Goal: Task Accomplishment & Management: Use online tool/utility

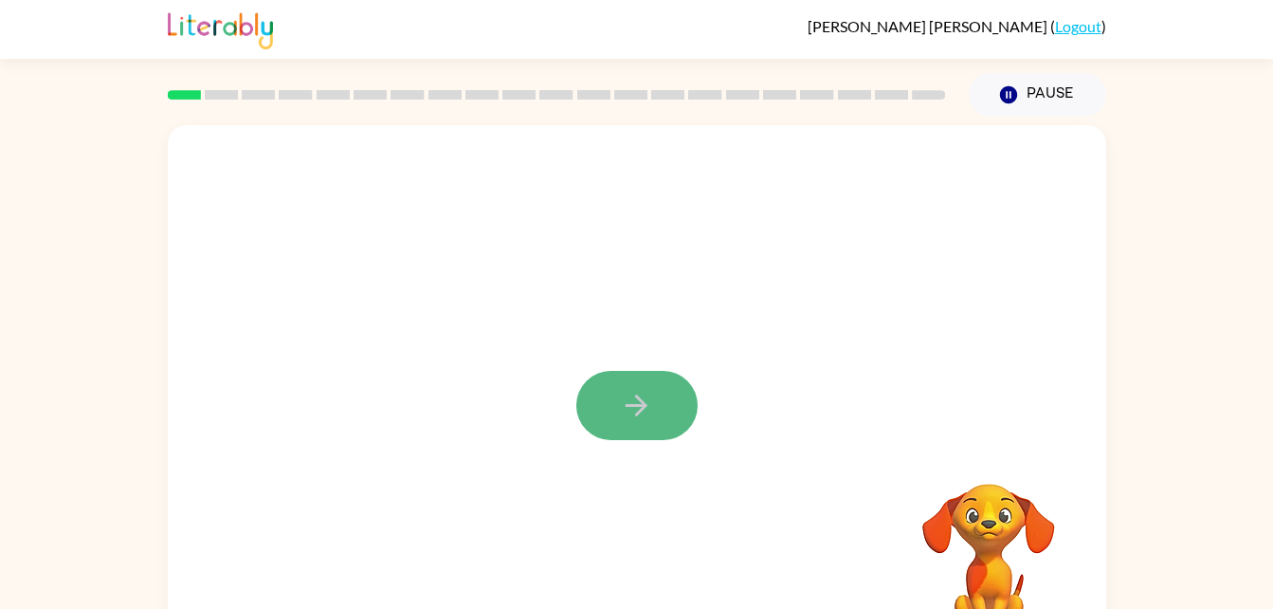
click at [633, 435] on button "button" at bounding box center [636, 405] width 121 height 69
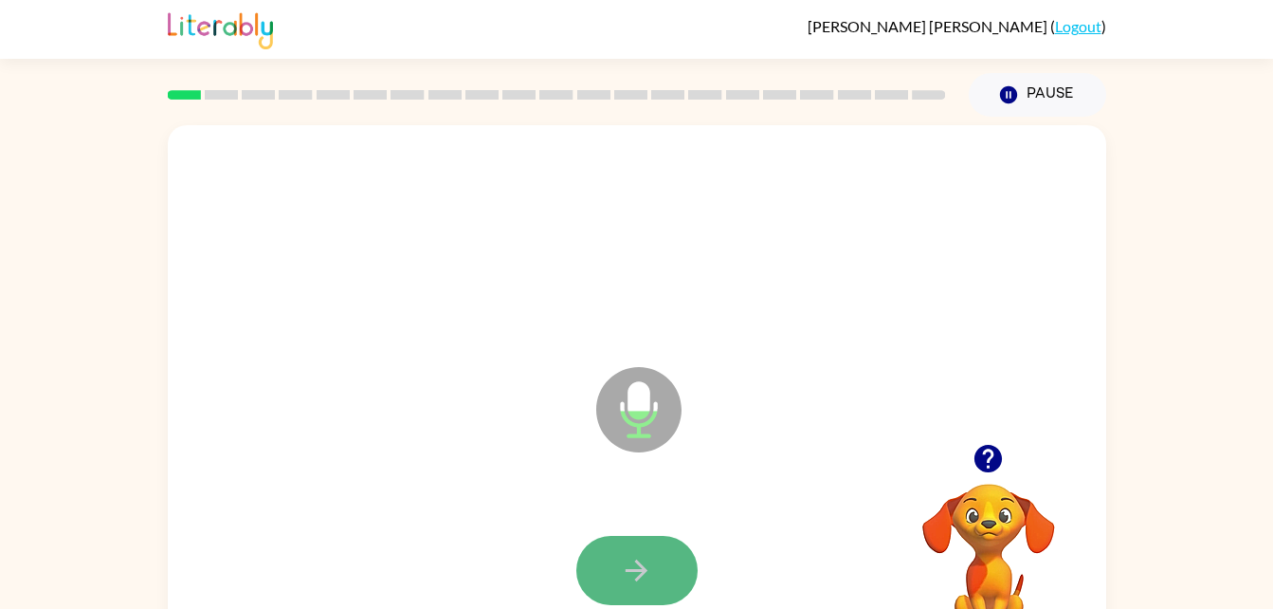
click at [638, 582] on icon "button" at bounding box center [636, 570] width 33 height 33
click at [652, 543] on button "button" at bounding box center [636, 570] width 121 height 69
click at [624, 558] on icon "button" at bounding box center [636, 570] width 33 height 33
click at [645, 571] on icon "button" at bounding box center [637, 570] width 22 height 22
click at [663, 553] on button "button" at bounding box center [636, 570] width 121 height 69
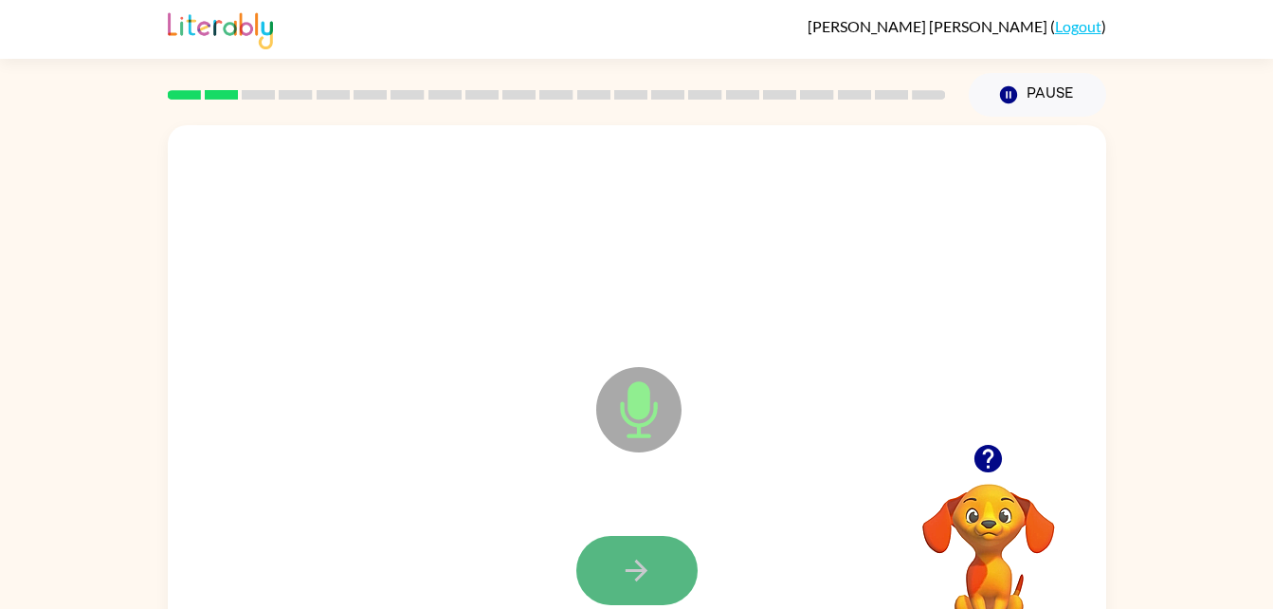
click at [647, 587] on button "button" at bounding box center [636, 570] width 121 height 69
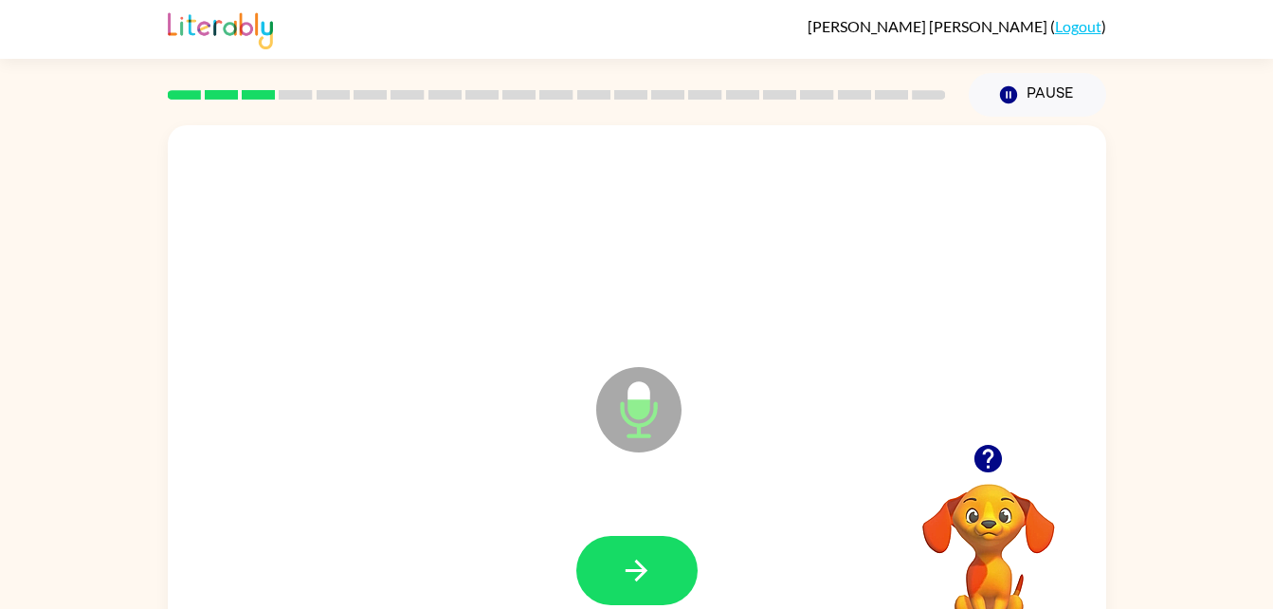
click at [647, 587] on button "button" at bounding box center [636, 570] width 121 height 69
click at [667, 584] on button "button" at bounding box center [636, 570] width 121 height 69
click at [665, 588] on button "button" at bounding box center [636, 570] width 121 height 69
drag, startPoint x: 665, startPoint y: 588, endPoint x: 516, endPoint y: 483, distance: 183.0
click at [516, 483] on div "Microphone The Microphone is here when it is your turn to talk" at bounding box center [637, 395] width 938 height 541
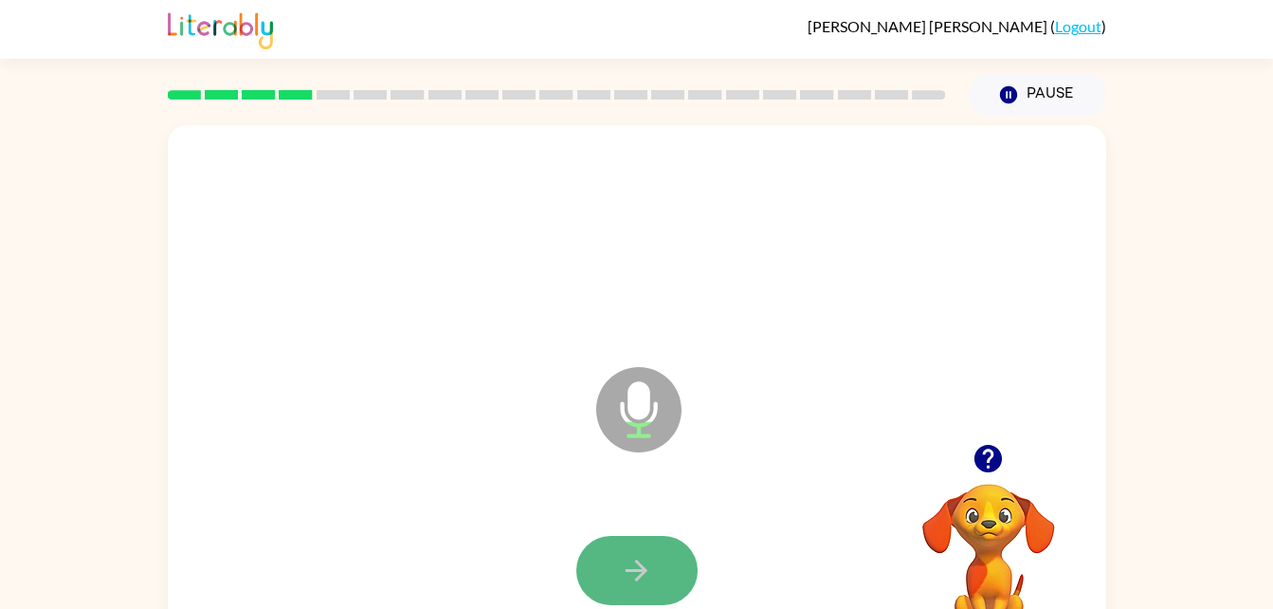
click at [621, 554] on icon "button" at bounding box center [636, 570] width 33 height 33
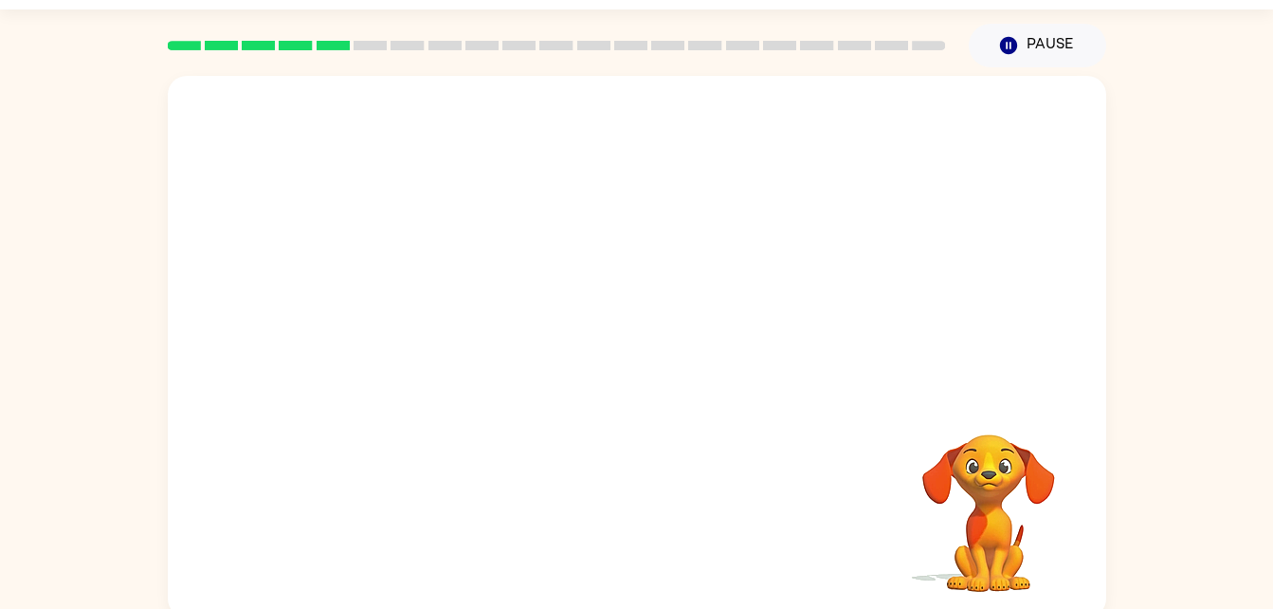
scroll to position [58, 0]
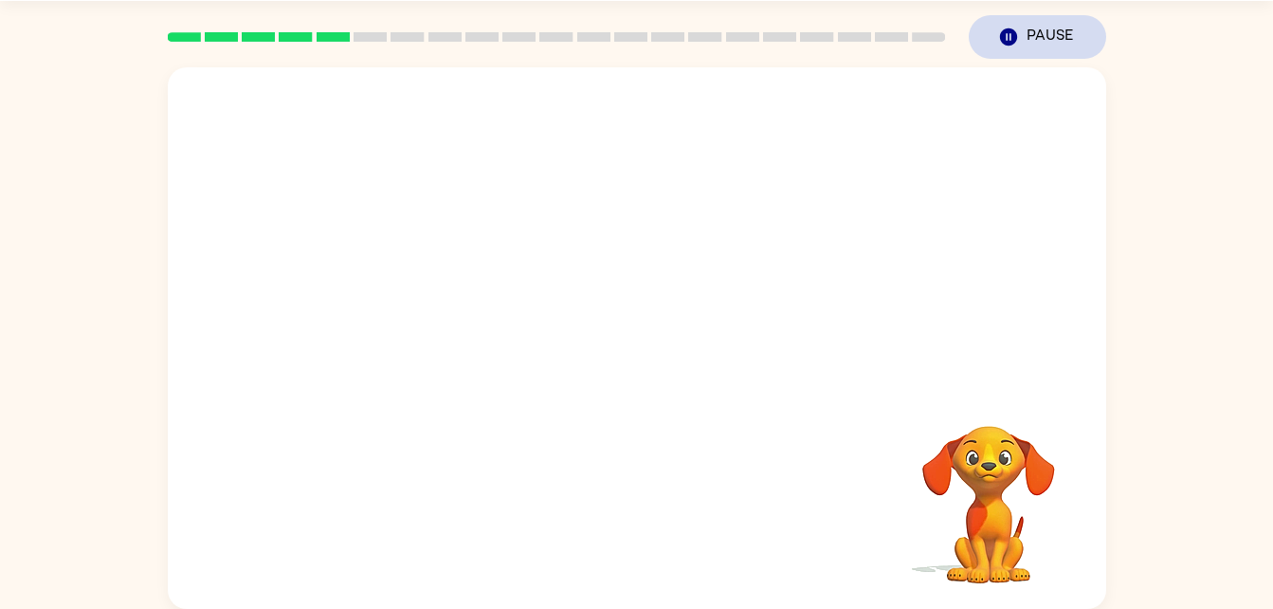
click at [1066, 34] on button "Pause Pause" at bounding box center [1037, 37] width 137 height 44
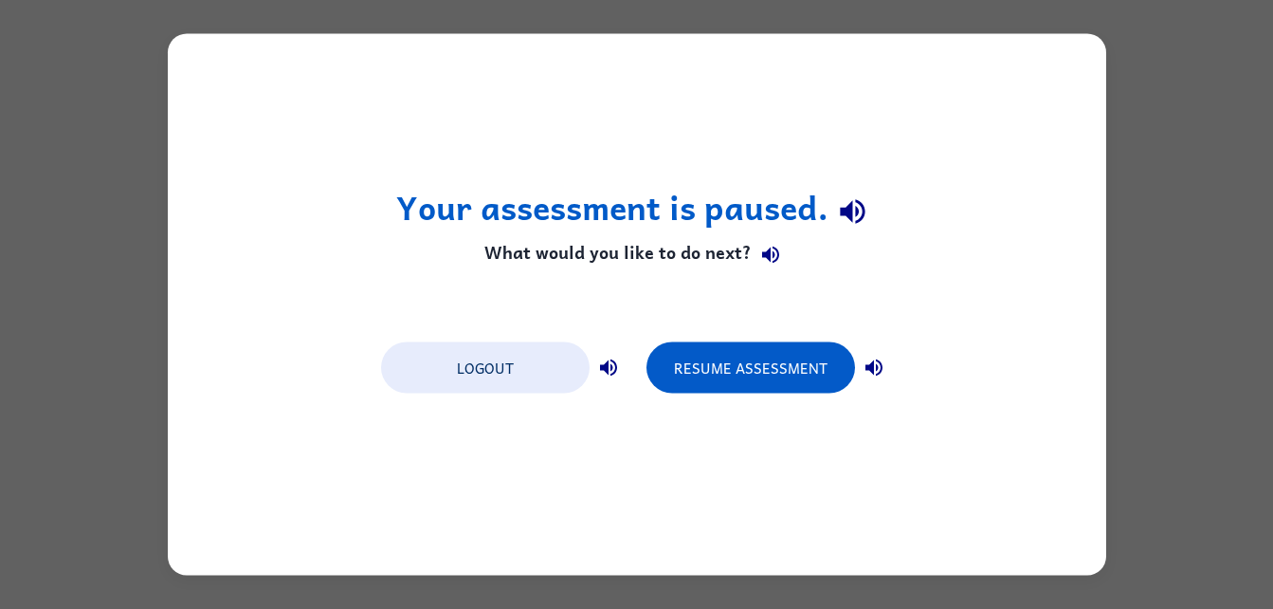
scroll to position [0, 0]
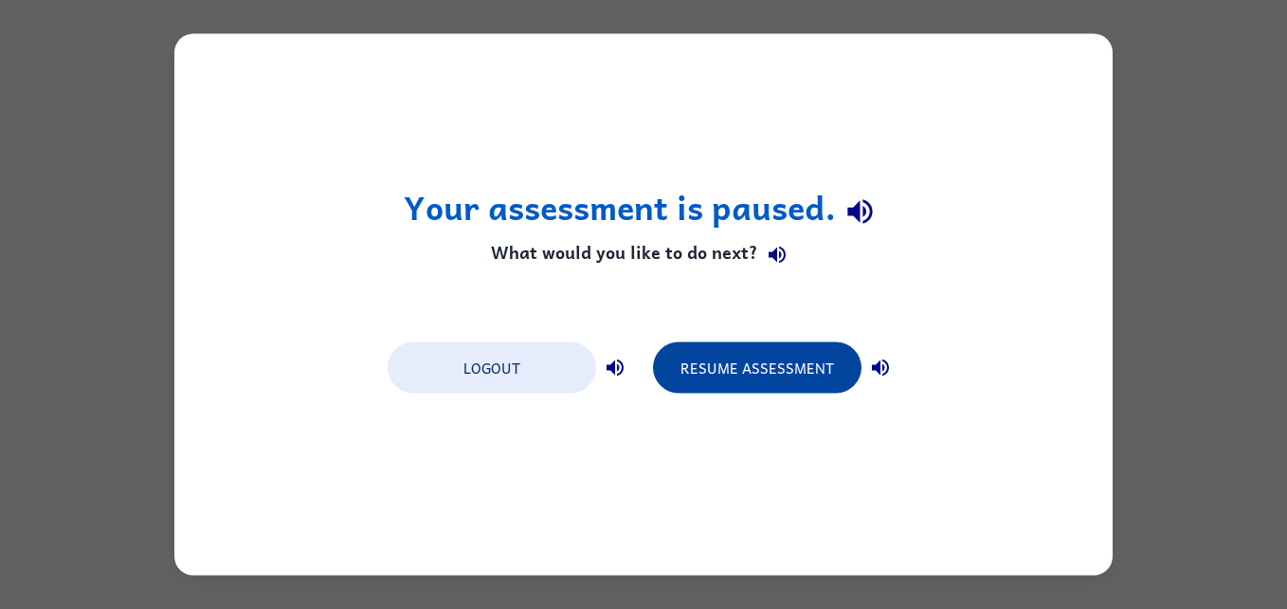
click at [759, 373] on button "Resume Assessment" at bounding box center [757, 367] width 209 height 51
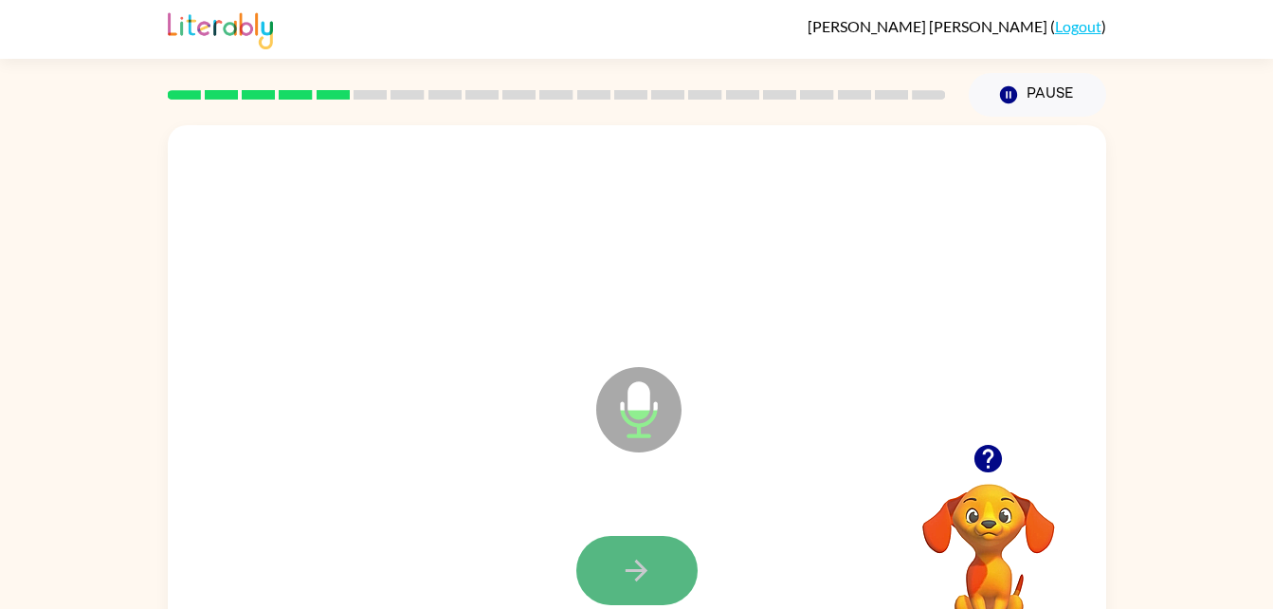
click at [645, 559] on icon "button" at bounding box center [636, 570] width 33 height 33
click at [645, 568] on icon "button" at bounding box center [637, 570] width 22 height 22
click at [636, 545] on button "button" at bounding box center [636, 570] width 121 height 69
click at [652, 581] on icon "button" at bounding box center [636, 570] width 33 height 33
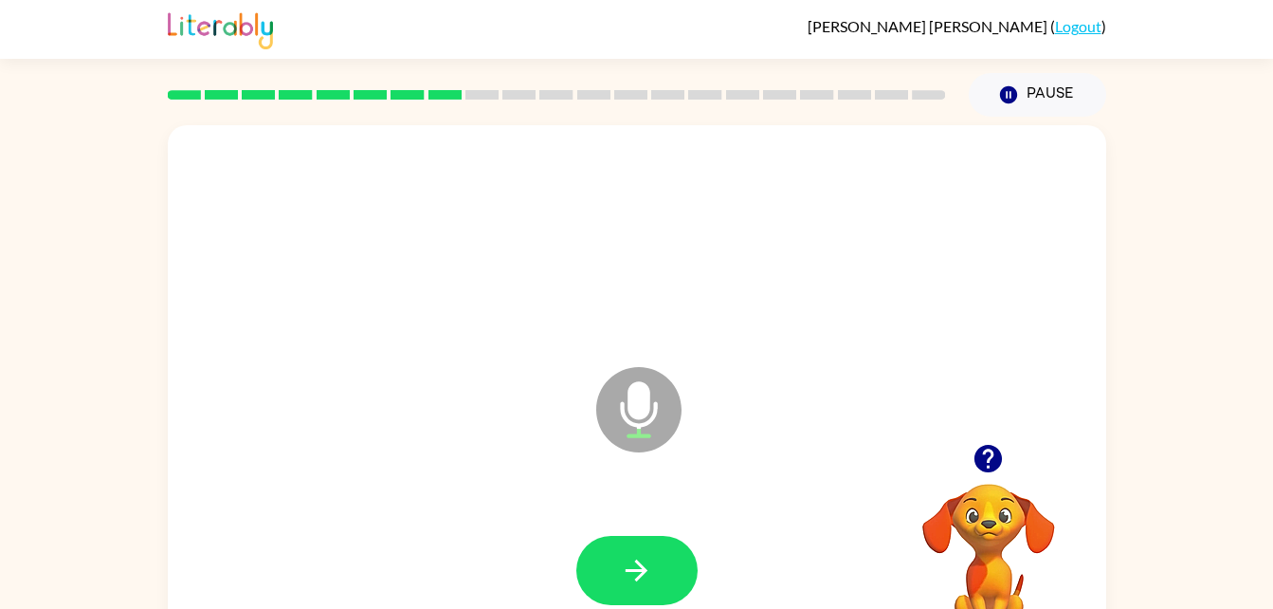
drag, startPoint x: 652, startPoint y: 581, endPoint x: 606, endPoint y: 566, distance: 48.9
click at [606, 566] on button "button" at bounding box center [636, 570] width 121 height 69
click at [673, 580] on button "button" at bounding box center [636, 570] width 121 height 69
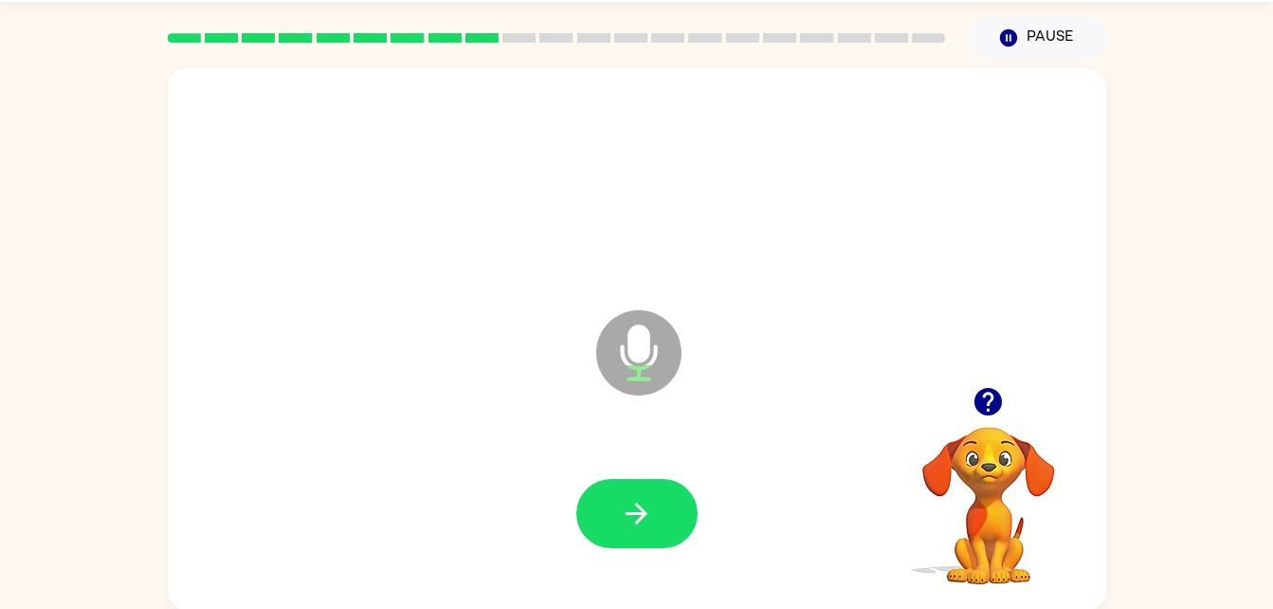
scroll to position [58, 0]
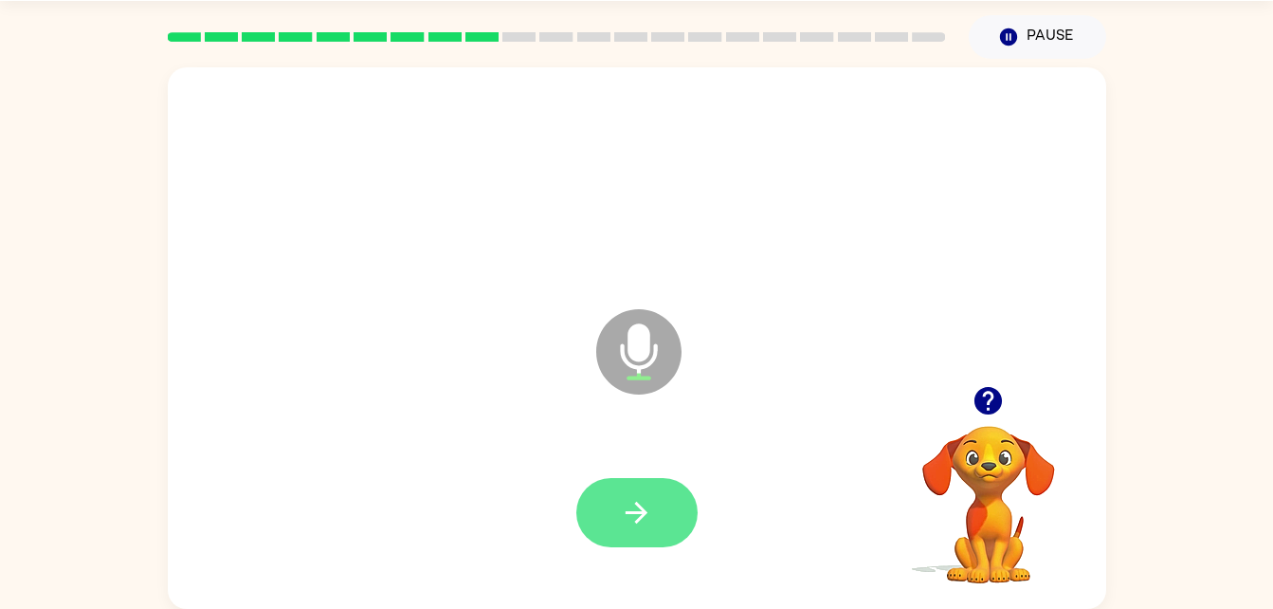
click at [633, 498] on icon "button" at bounding box center [636, 512] width 33 height 33
click at [645, 518] on icon "button" at bounding box center [636, 512] width 33 height 33
click at [662, 519] on button "button" at bounding box center [636, 512] width 121 height 69
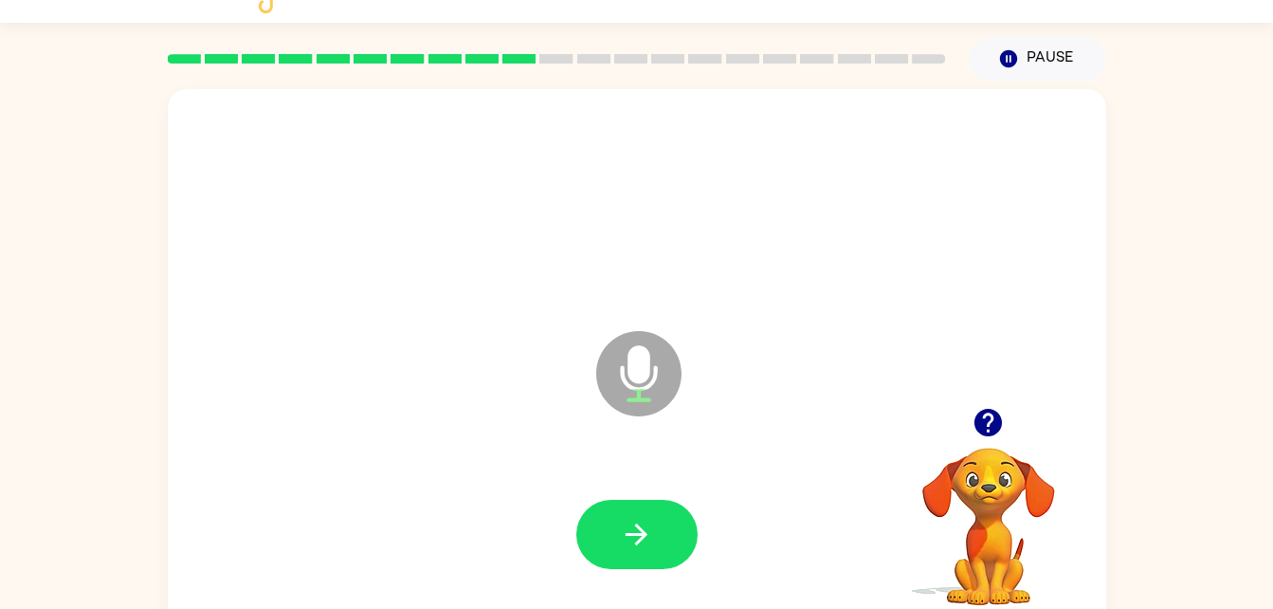
scroll to position [38, 0]
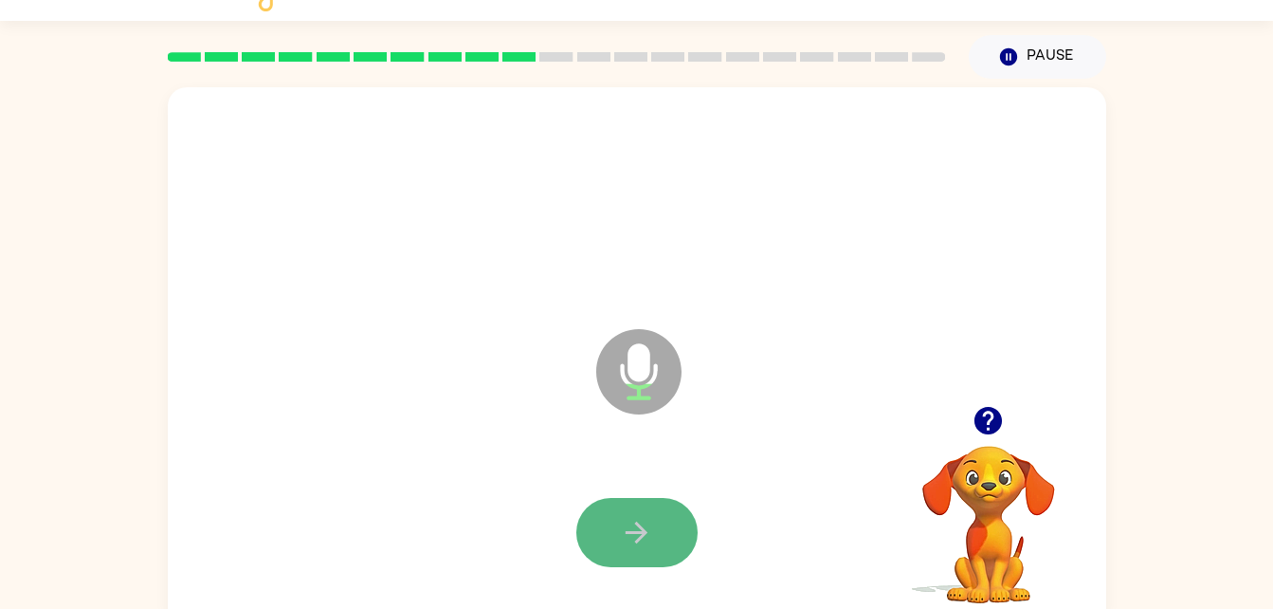
click at [659, 520] on button "button" at bounding box center [636, 532] width 121 height 69
click at [634, 540] on icon "button" at bounding box center [636, 532] width 33 height 33
click at [629, 538] on icon "button" at bounding box center [636, 532] width 33 height 33
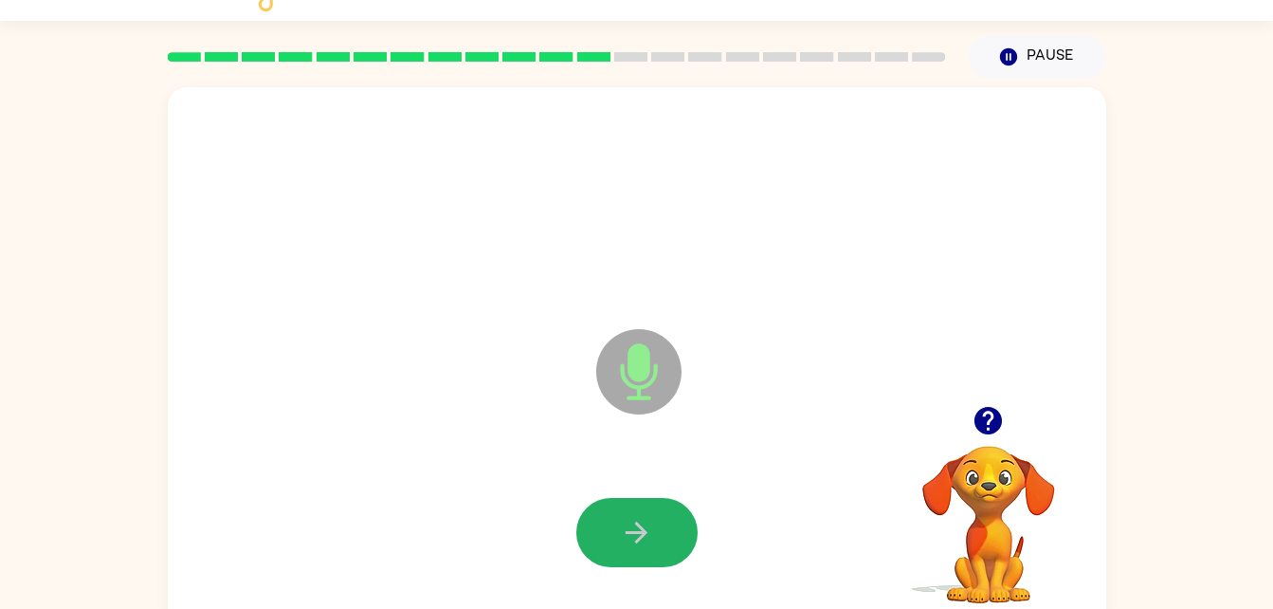
click at [629, 538] on icon "button" at bounding box center [636, 532] width 33 height 33
click at [646, 563] on button "button" at bounding box center [636, 532] width 121 height 69
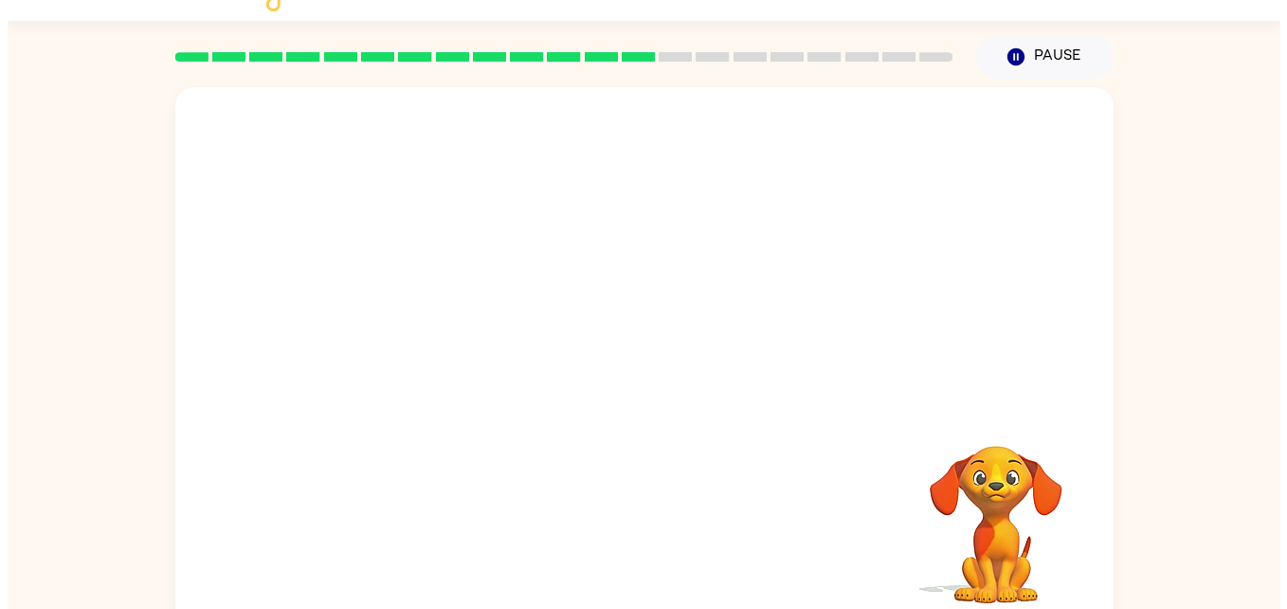
scroll to position [0, 0]
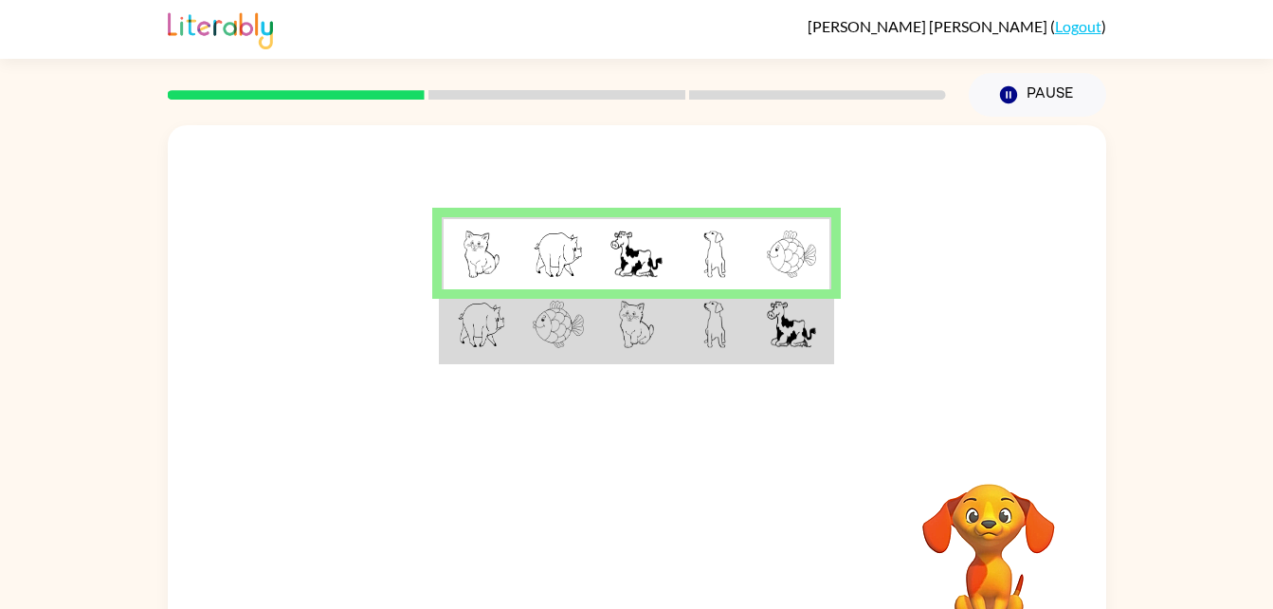
click at [482, 334] on img at bounding box center [481, 324] width 49 height 47
click at [718, 91] on rect at bounding box center [817, 94] width 257 height 9
click at [649, 82] on div at bounding box center [556, 95] width 801 height 66
click at [699, 270] on td at bounding box center [715, 253] width 78 height 73
click at [693, 317] on td at bounding box center [715, 325] width 78 height 73
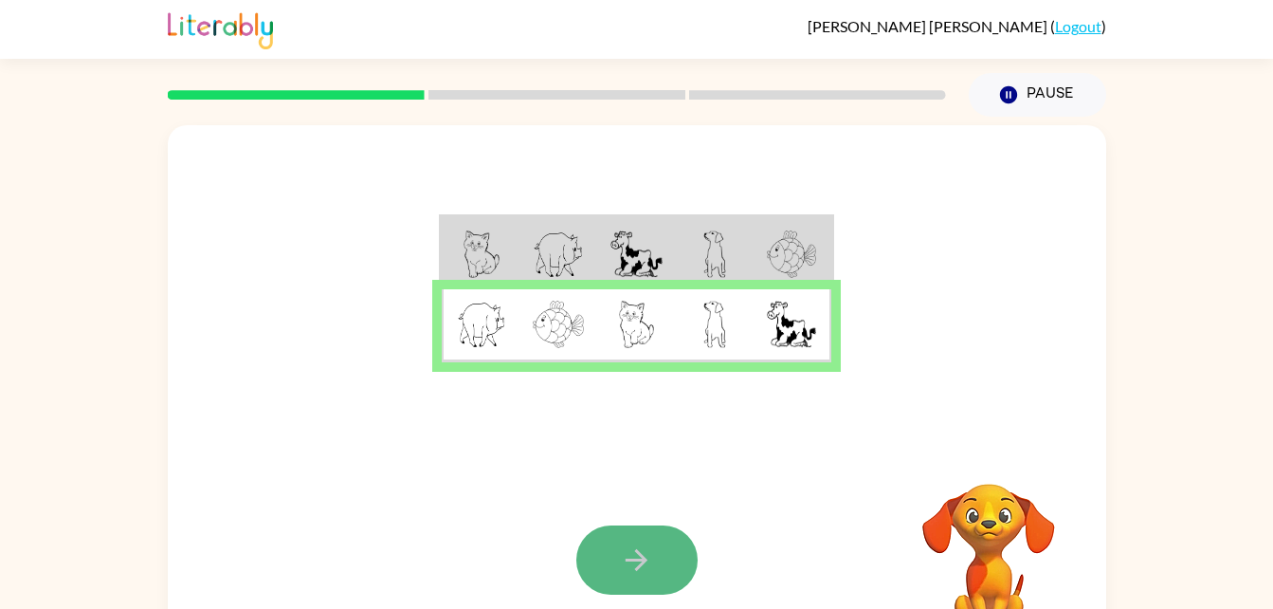
click at [639, 530] on button "button" at bounding box center [636, 559] width 121 height 69
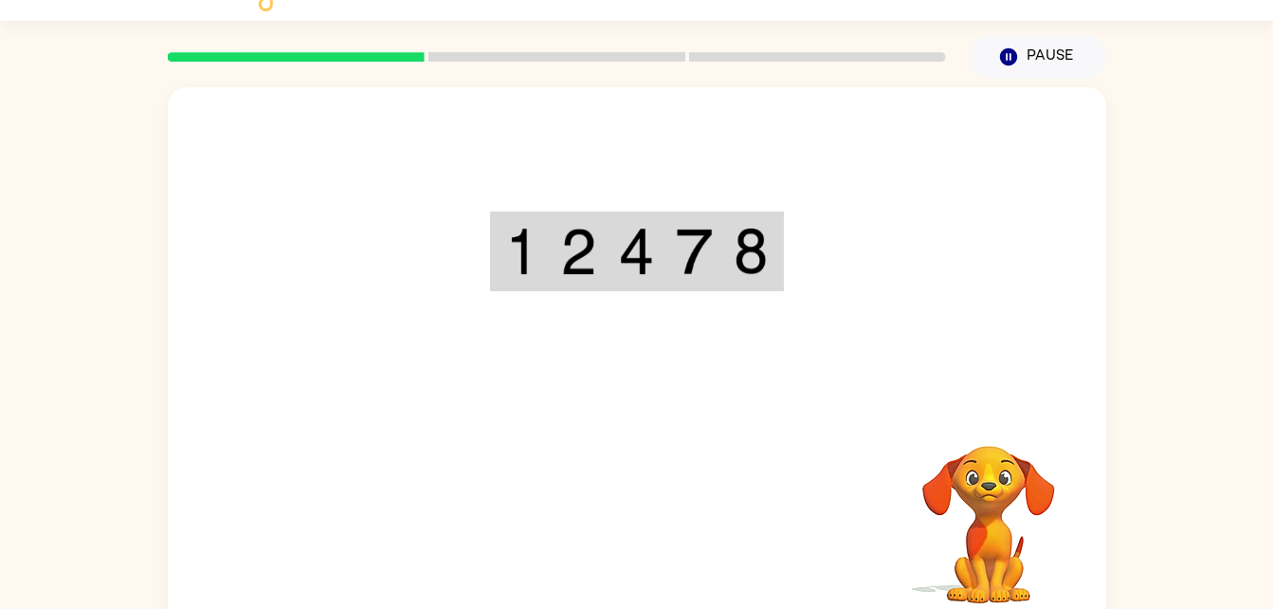
scroll to position [58, 0]
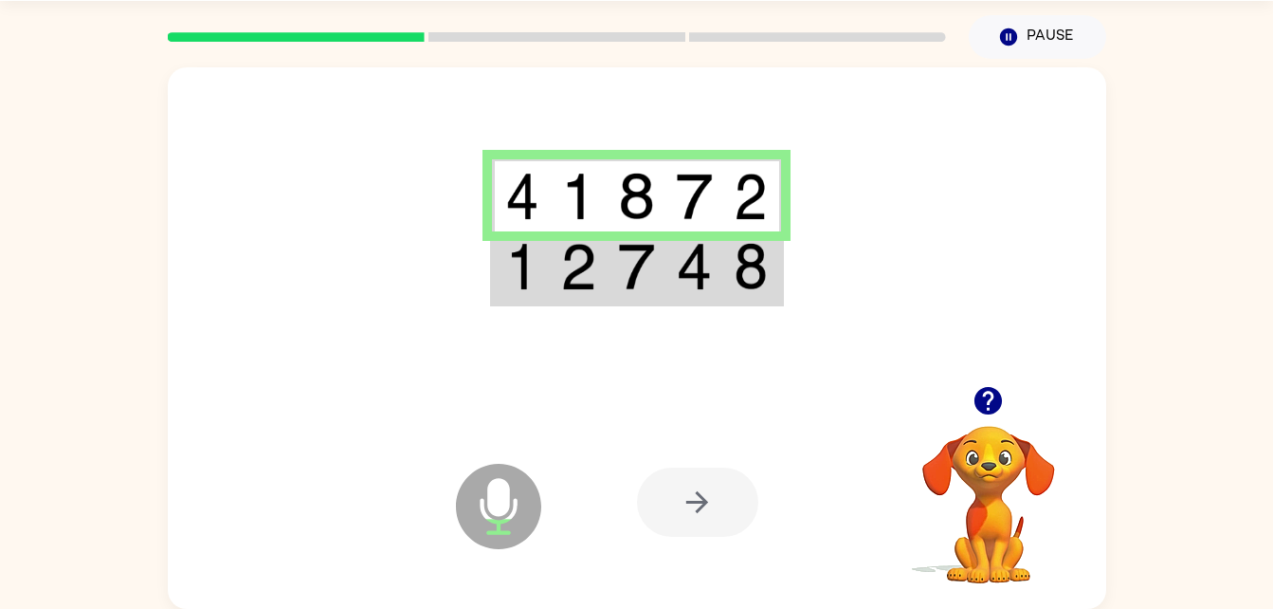
click at [597, 278] on td at bounding box center [579, 267] width 58 height 73
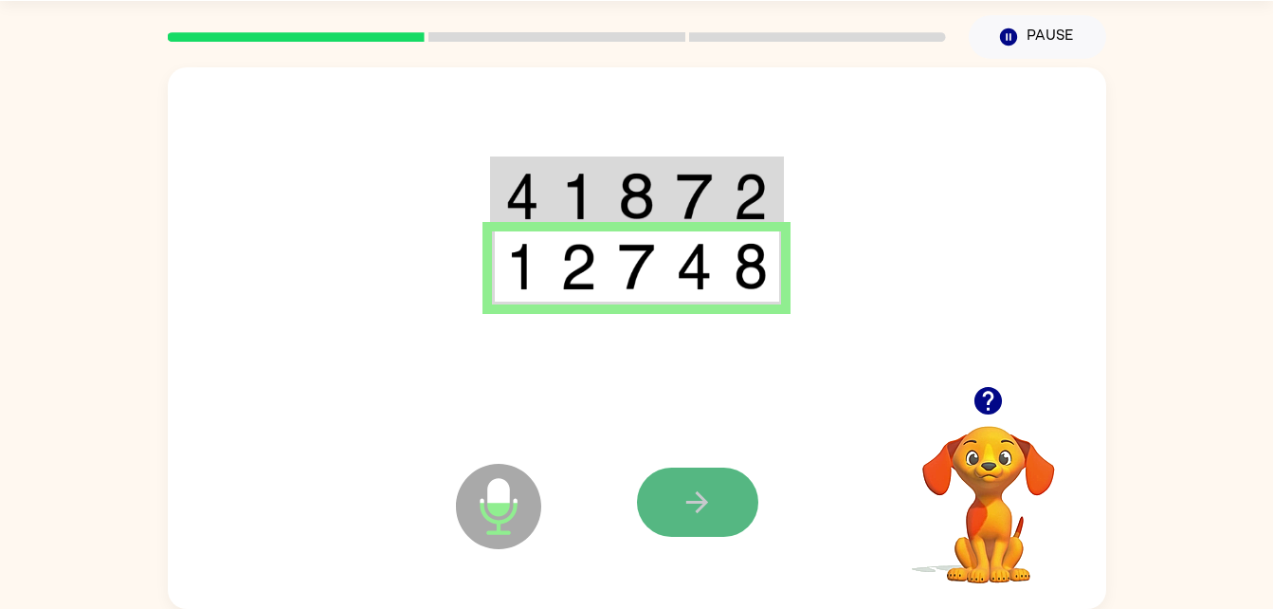
click at [705, 504] on icon "button" at bounding box center [697, 502] width 22 height 22
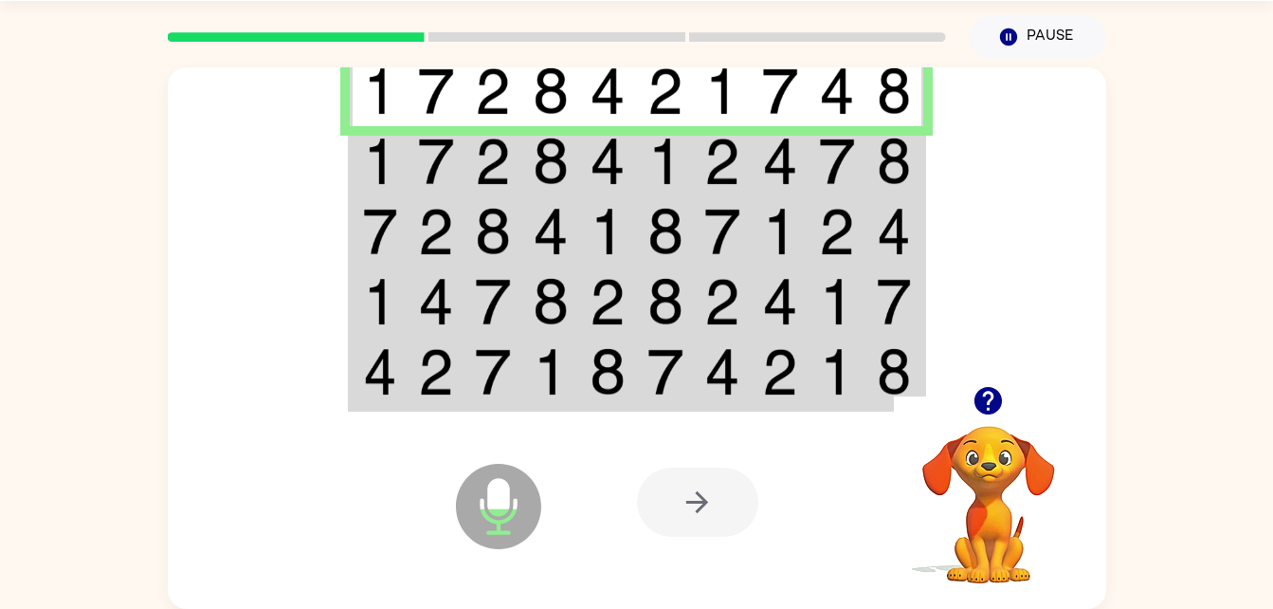
click at [845, 153] on img at bounding box center [837, 160] width 36 height 47
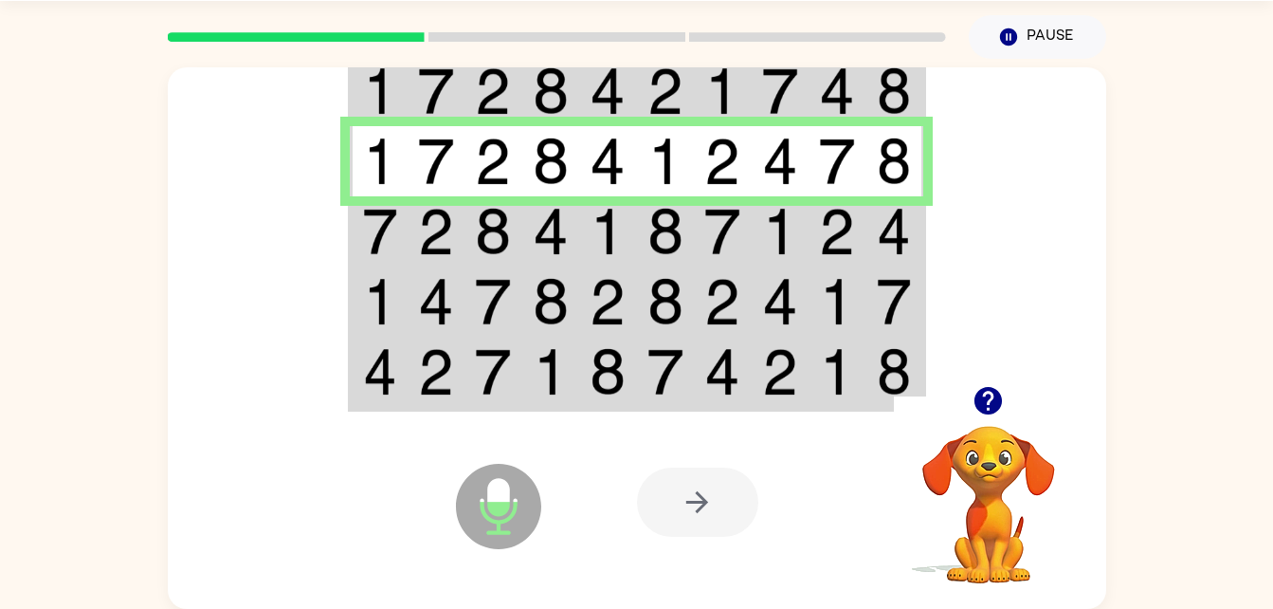
click at [727, 215] on img at bounding box center [722, 231] width 36 height 47
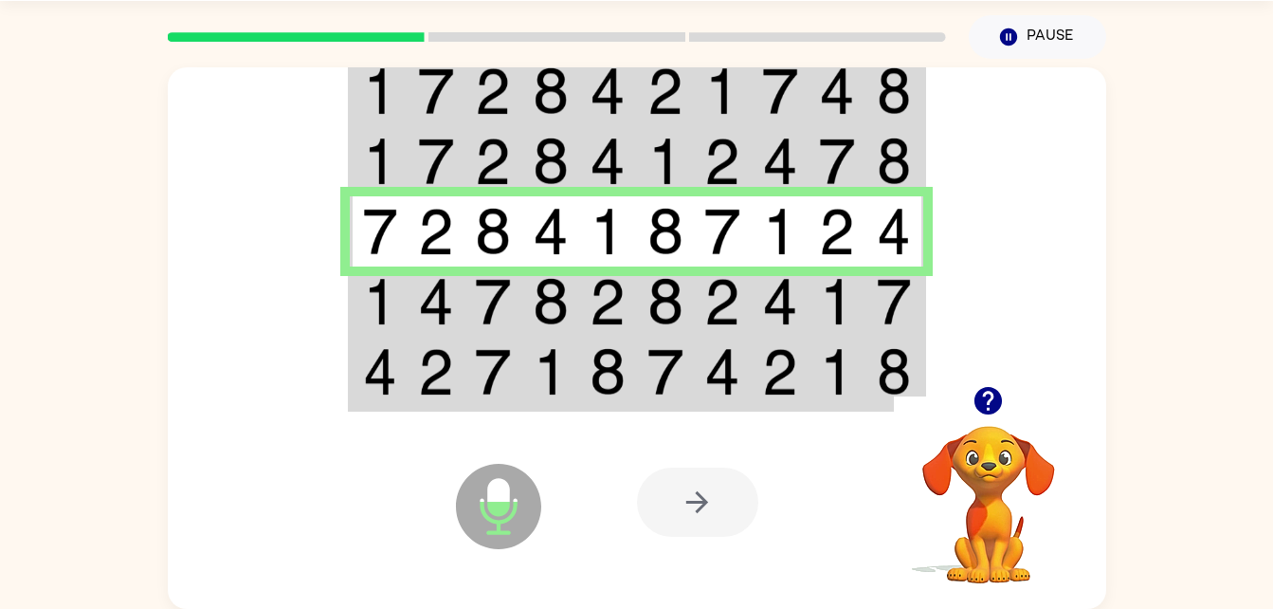
click at [810, 308] on td at bounding box center [838, 301] width 58 height 70
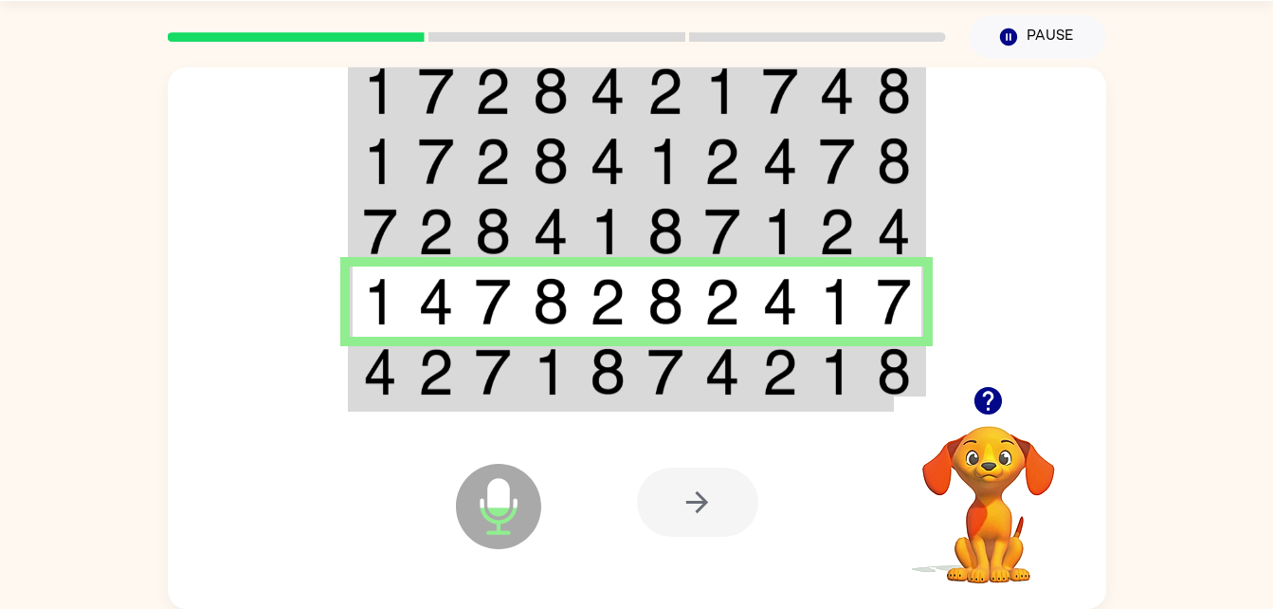
click at [754, 361] on td at bounding box center [781, 373] width 58 height 73
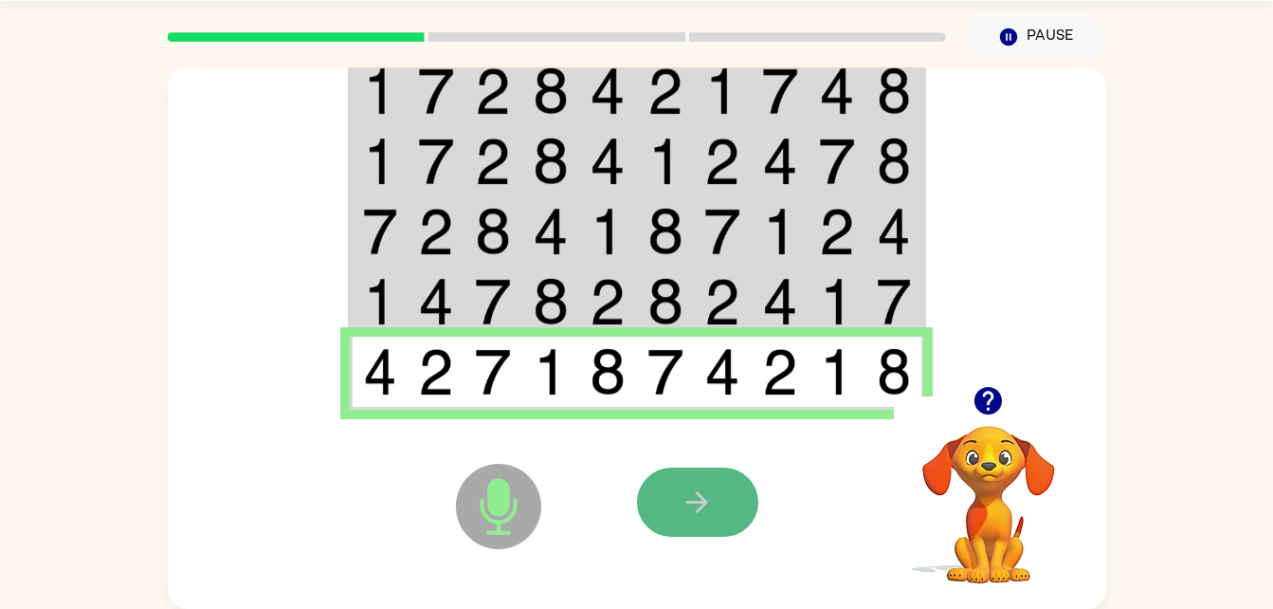
click at [704, 511] on icon "button" at bounding box center [697, 501] width 33 height 33
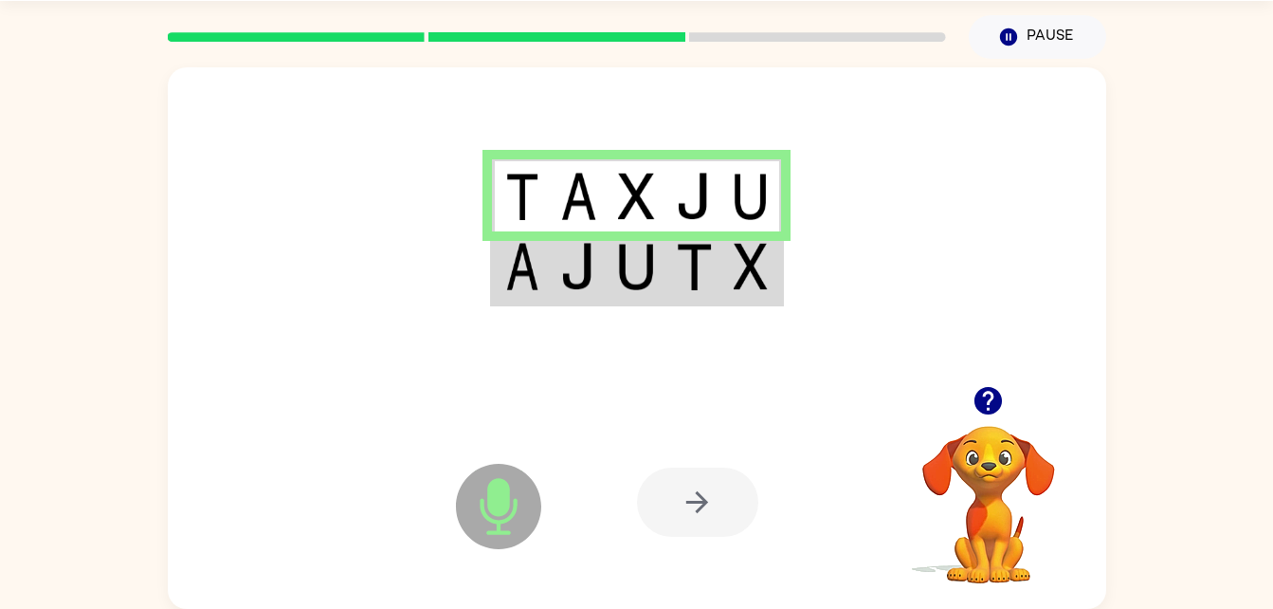
click at [556, 274] on td at bounding box center [579, 267] width 58 height 73
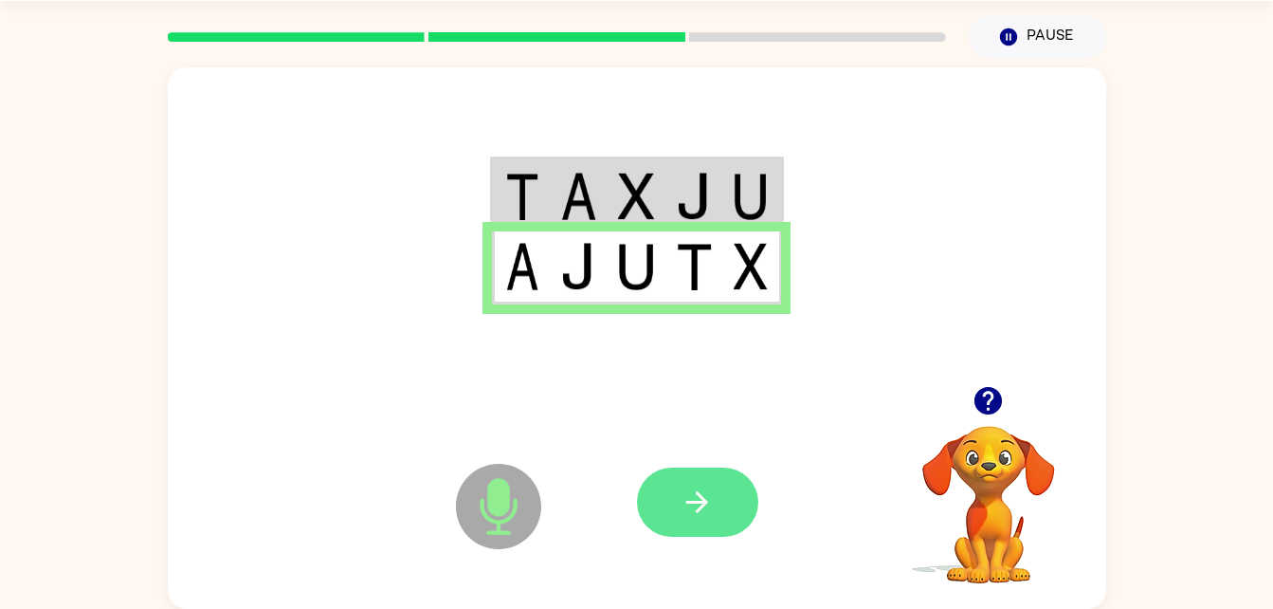
click at [713, 507] on icon "button" at bounding box center [697, 501] width 33 height 33
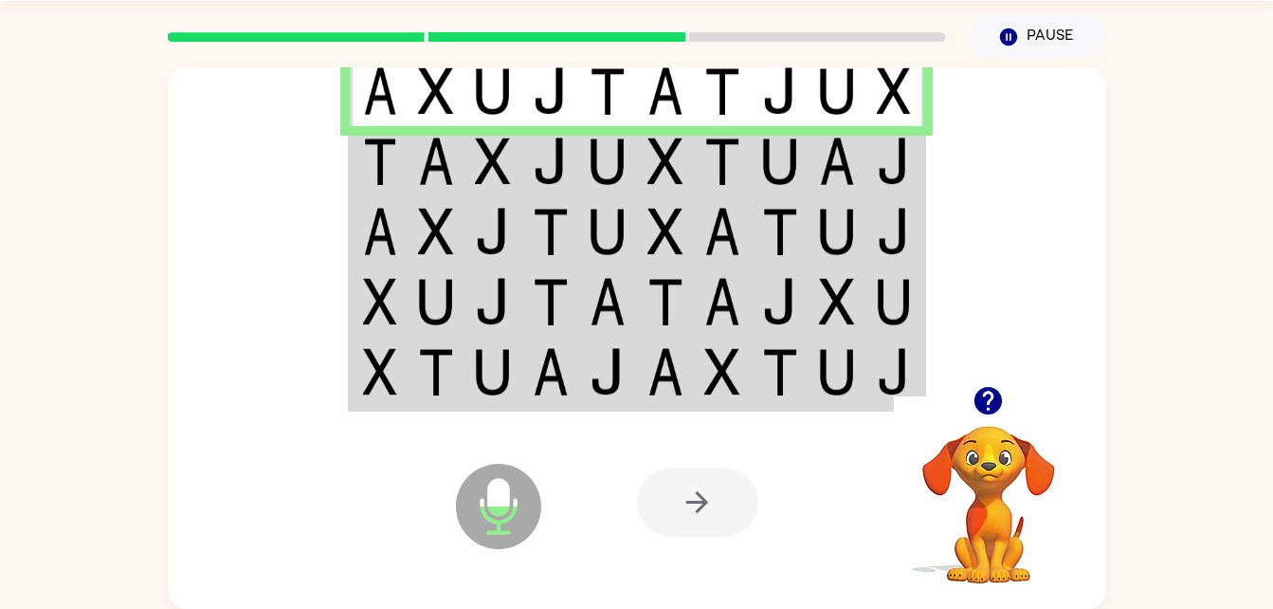
click at [600, 154] on img at bounding box center [608, 160] width 36 height 47
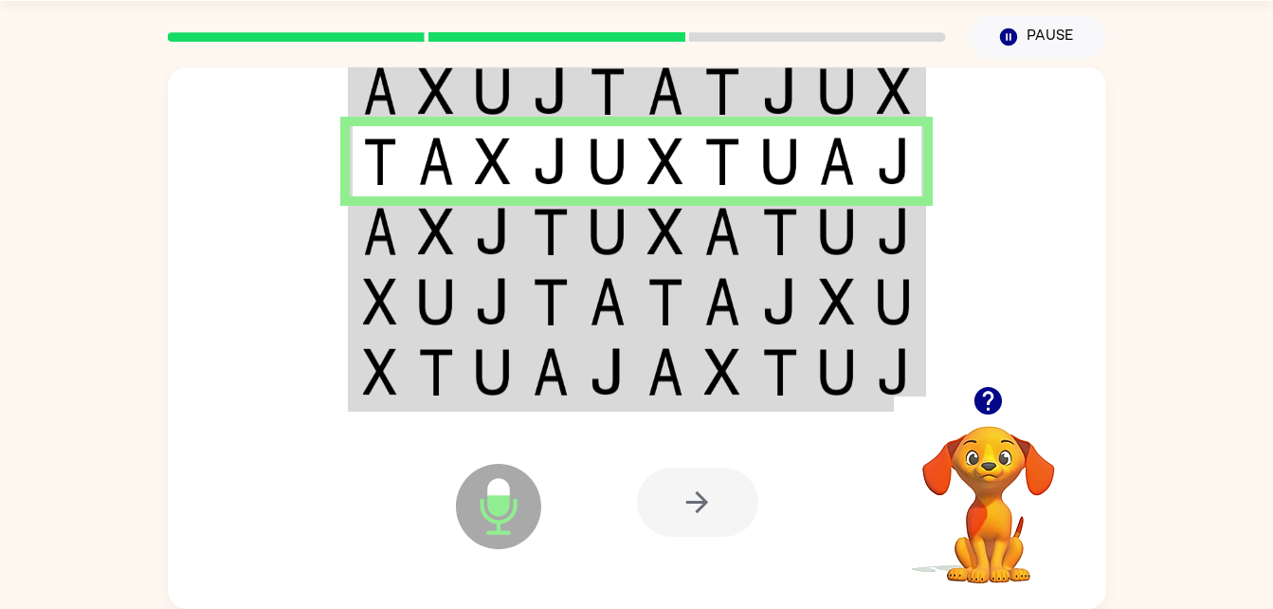
click at [613, 269] on td at bounding box center [608, 301] width 58 height 70
click at [611, 226] on img at bounding box center [608, 231] width 36 height 47
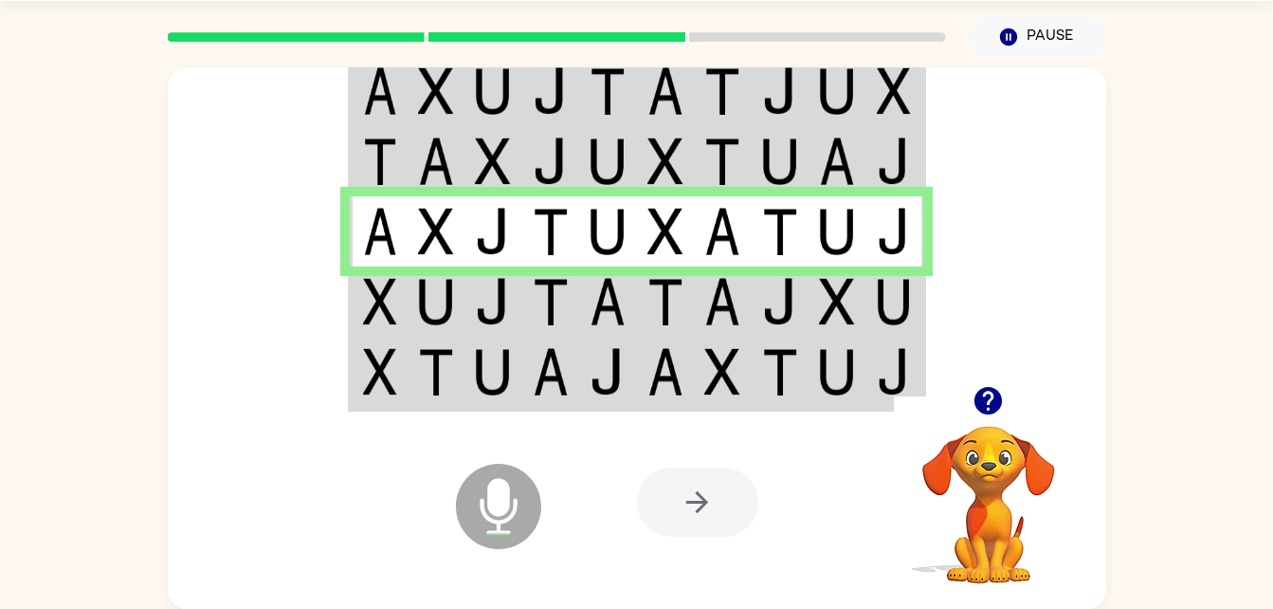
drag, startPoint x: 602, startPoint y: 305, endPoint x: 534, endPoint y: 292, distance: 69.5
click at [534, 292] on img at bounding box center [551, 301] width 36 height 47
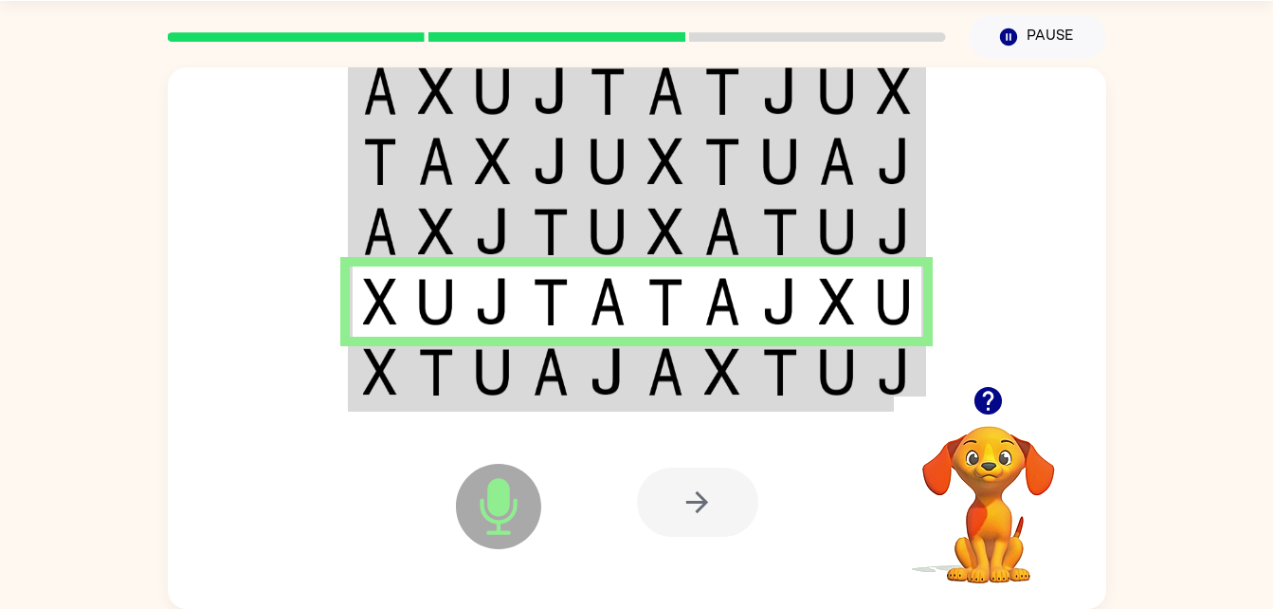
click at [538, 378] on img at bounding box center [551, 371] width 36 height 47
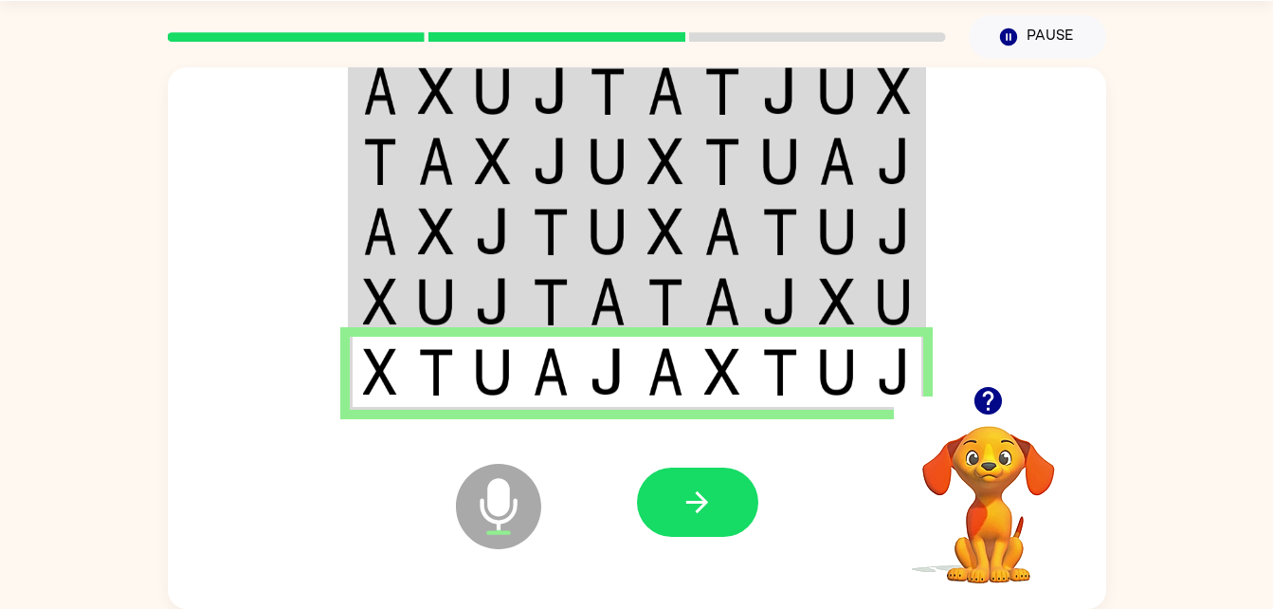
drag, startPoint x: 715, startPoint y: 540, endPoint x: 672, endPoint y: 466, distance: 85.4
click at [672, 466] on icon "Microphone The Microphone is here when it is your turn to talk" at bounding box center [593, 530] width 284 height 142
click at [674, 516] on button "button" at bounding box center [697, 501] width 121 height 69
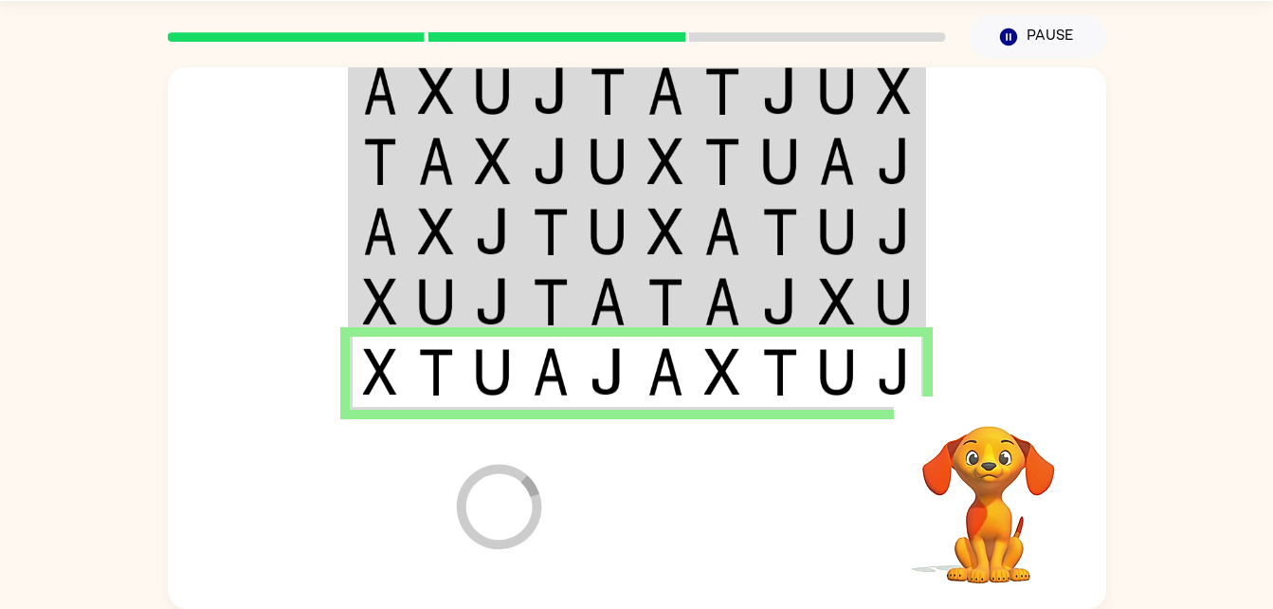
scroll to position [24, 0]
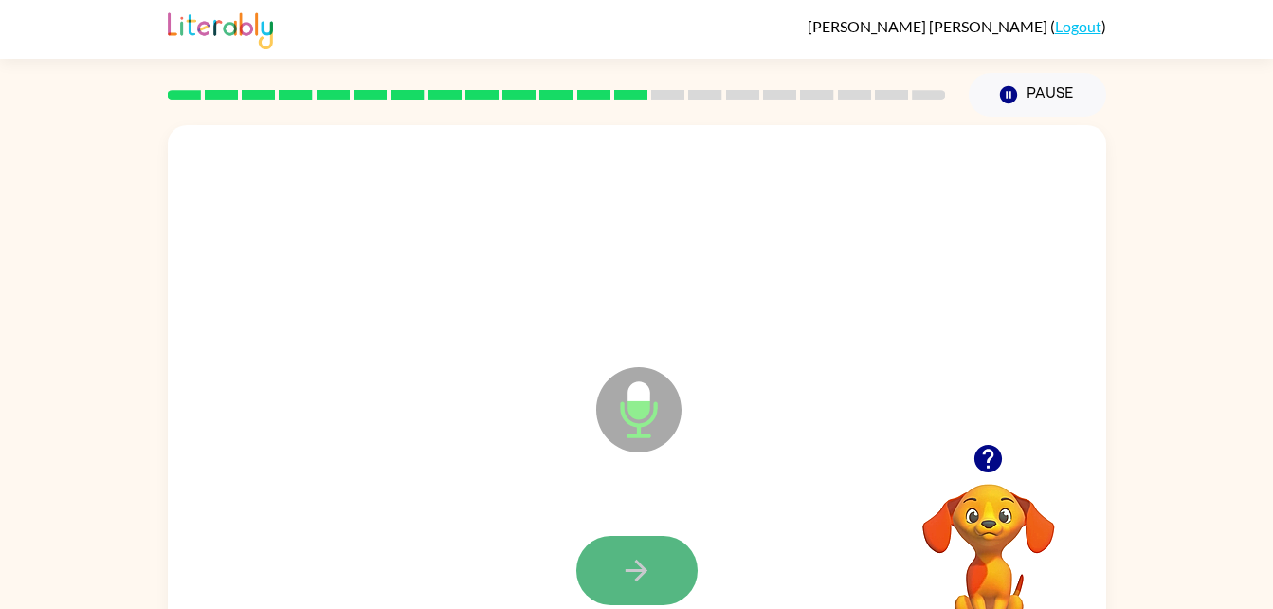
click at [658, 548] on button "button" at bounding box center [636, 570] width 121 height 69
click at [663, 539] on button "button" at bounding box center [636, 570] width 121 height 69
click at [637, 585] on icon "button" at bounding box center [636, 570] width 33 height 33
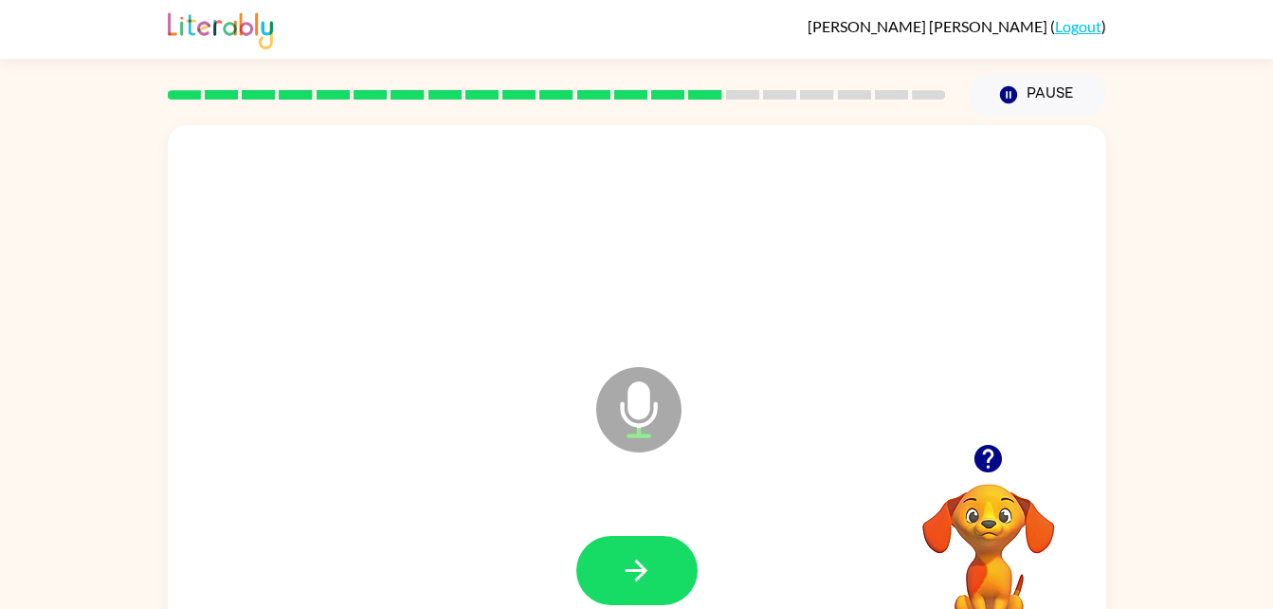
drag, startPoint x: 637, startPoint y: 585, endPoint x: 607, endPoint y: 574, distance: 32.1
click at [607, 574] on button "button" at bounding box center [636, 570] width 121 height 69
click at [606, 574] on button "button" at bounding box center [636, 570] width 121 height 69
drag, startPoint x: 606, startPoint y: 574, endPoint x: 617, endPoint y: 595, distance: 23.8
click at [617, 595] on button "button" at bounding box center [636, 570] width 121 height 69
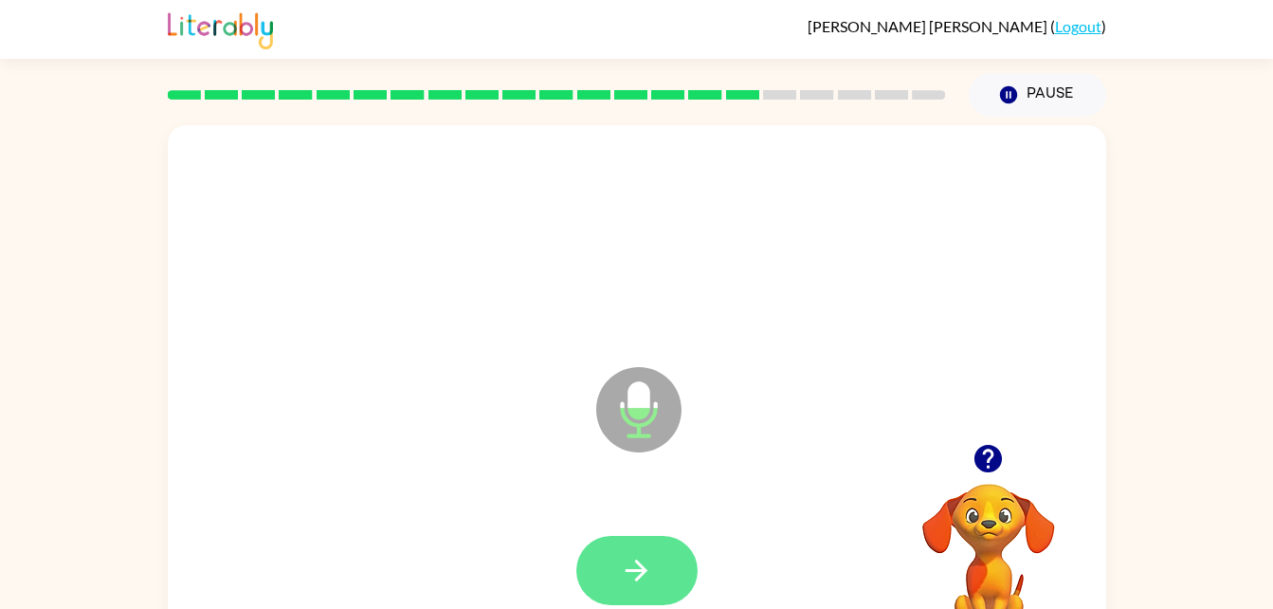
click at [637, 577] on icon "button" at bounding box center [637, 570] width 22 height 22
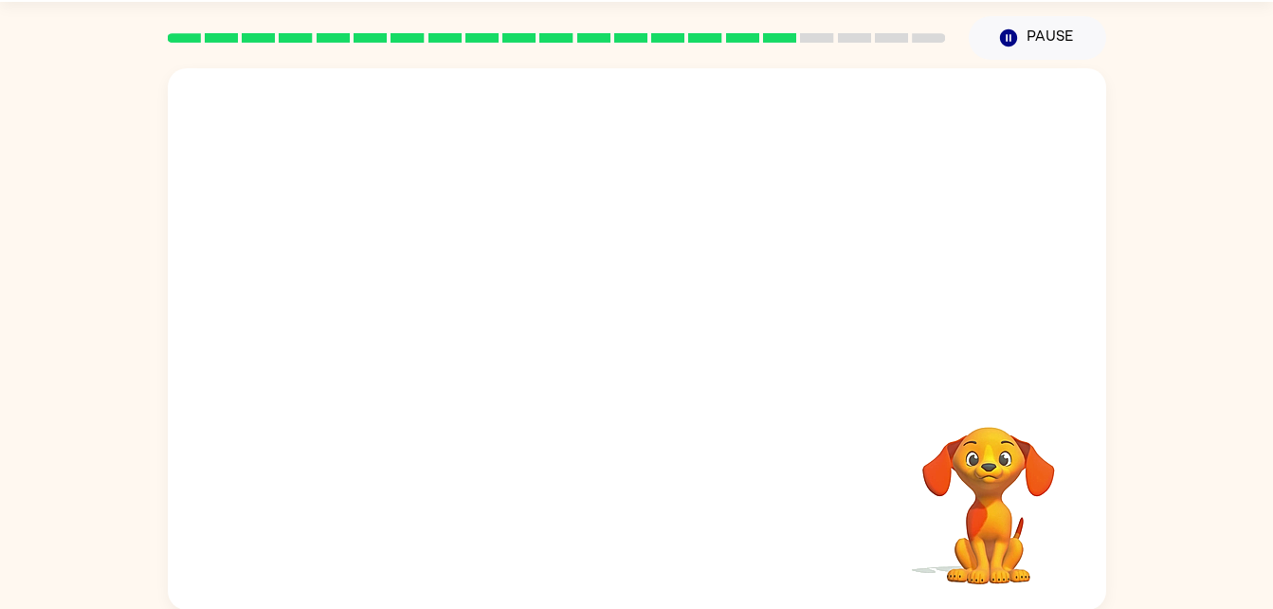
scroll to position [58, 0]
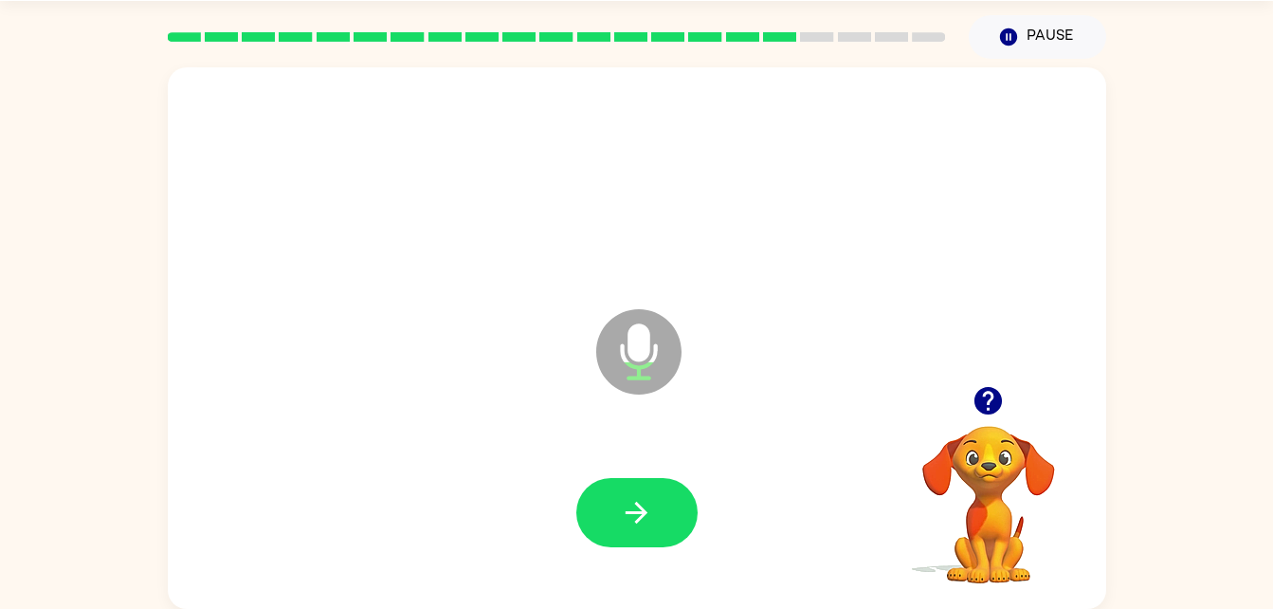
click at [637, 577] on div at bounding box center [637, 512] width 901 height 155
click at [642, 503] on icon "button" at bounding box center [636, 512] width 33 height 33
click at [642, 502] on icon "button" at bounding box center [636, 512] width 33 height 33
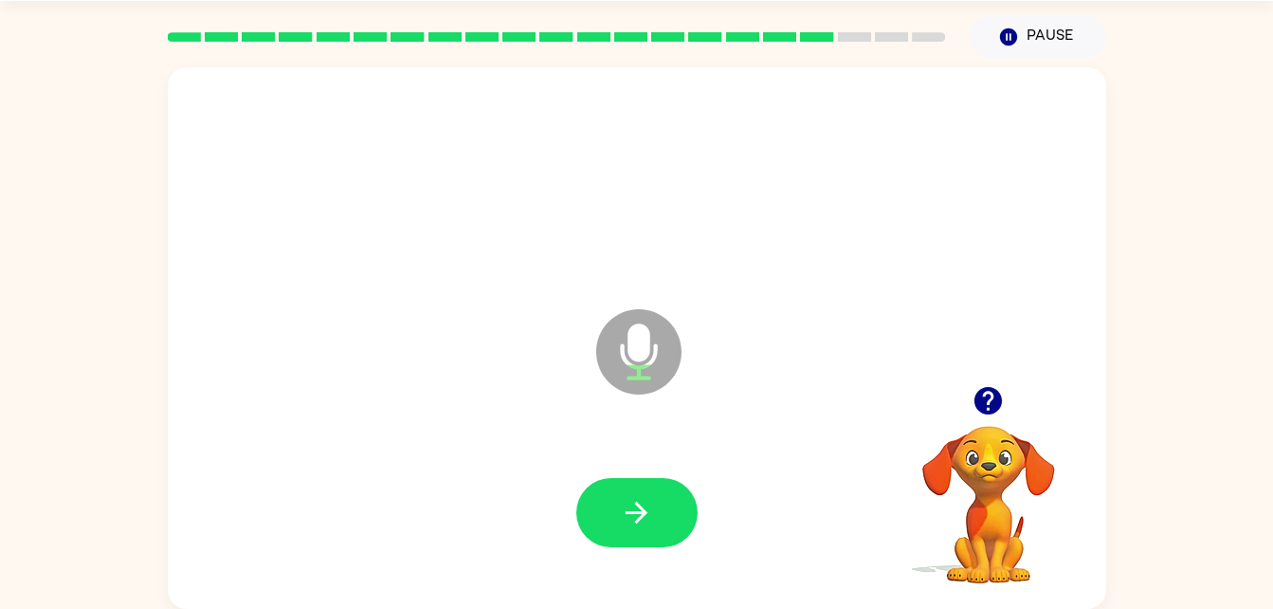
drag, startPoint x: 642, startPoint y: 502, endPoint x: 614, endPoint y: 515, distance: 30.1
click at [614, 515] on button "button" at bounding box center [636, 512] width 121 height 69
click at [614, 515] on div at bounding box center [636, 512] width 121 height 69
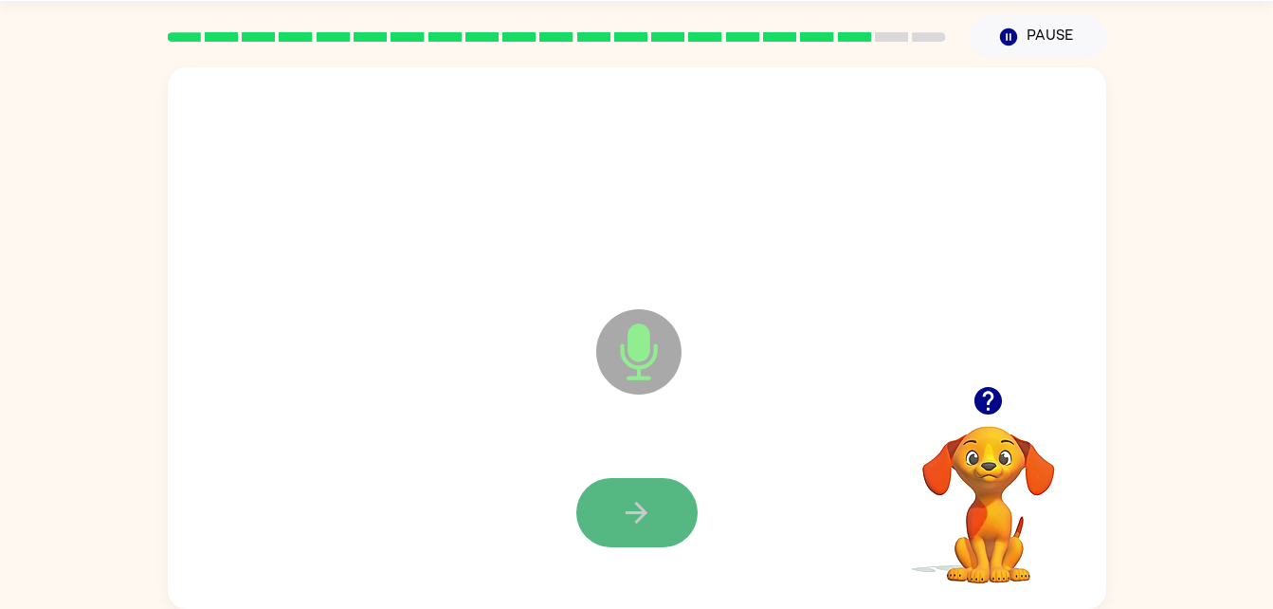
click at [659, 508] on button "button" at bounding box center [636, 512] width 121 height 69
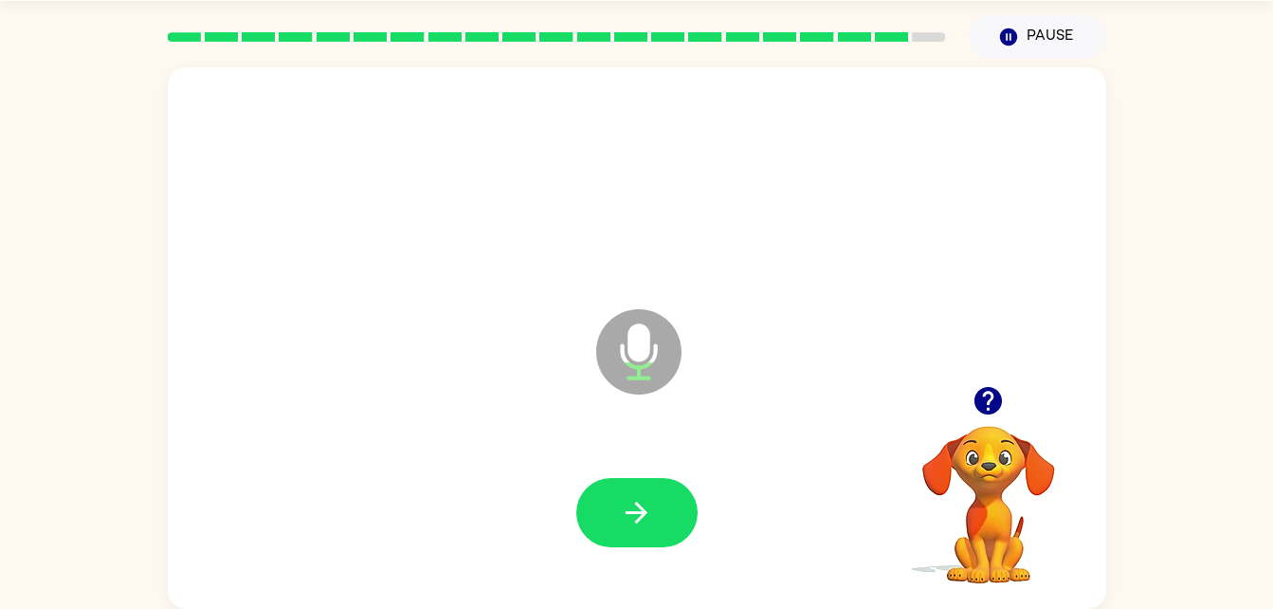
click at [659, 508] on button "button" at bounding box center [636, 512] width 121 height 69
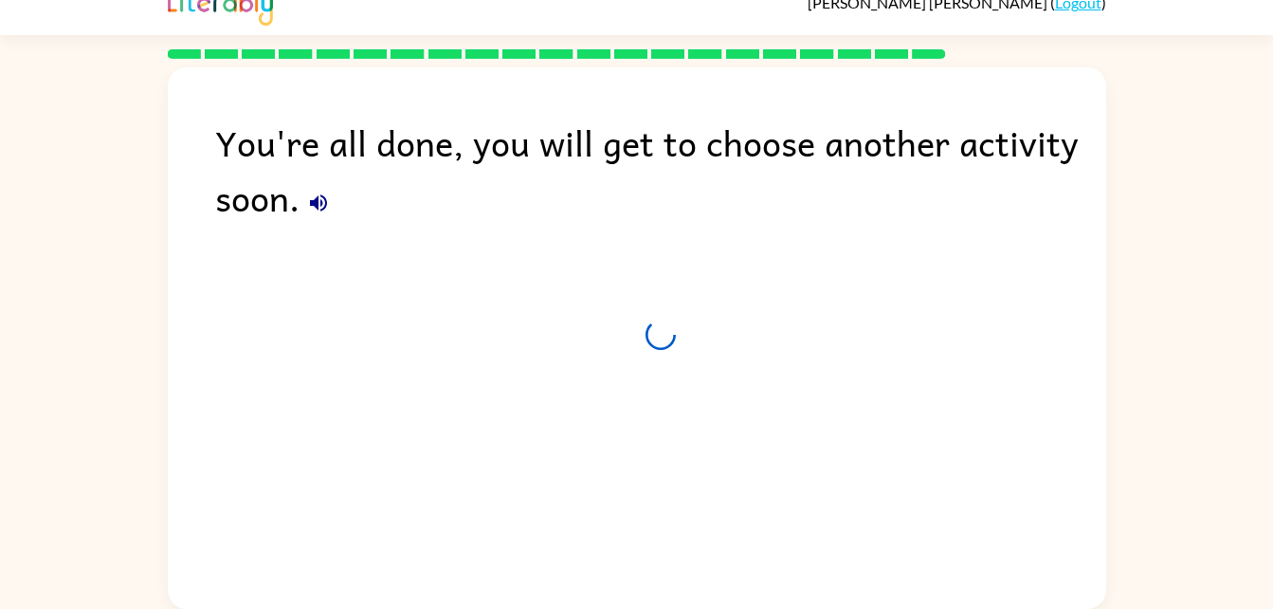
scroll to position [24, 0]
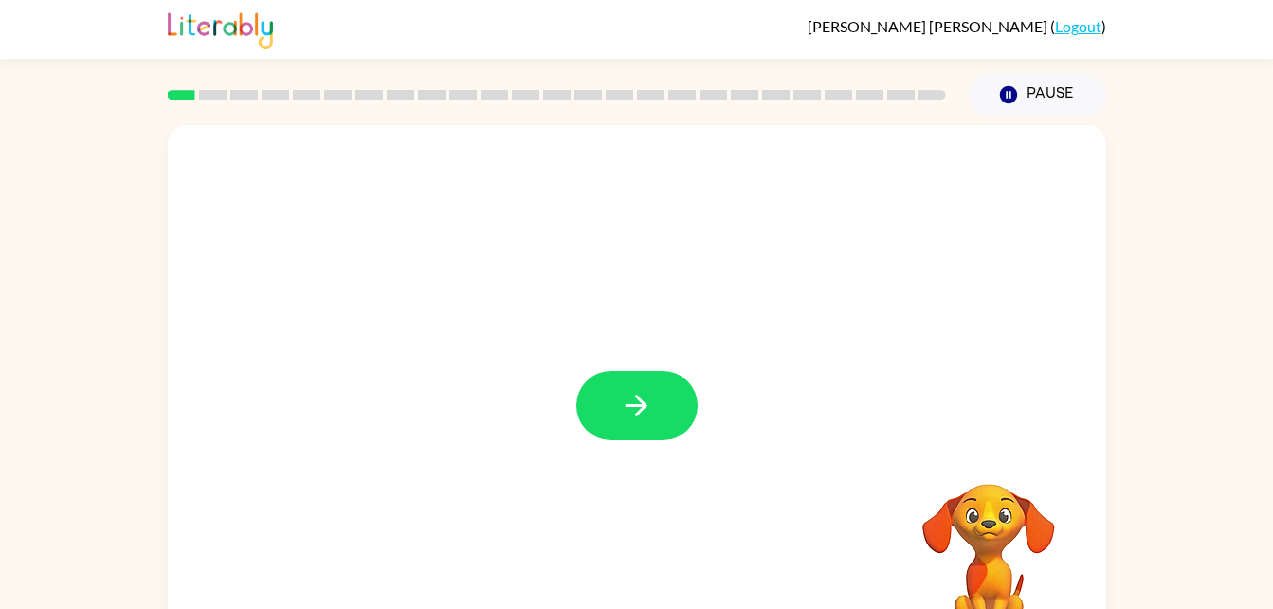
click at [705, 351] on div at bounding box center [637, 395] width 938 height 541
click at [630, 419] on icon "button" at bounding box center [636, 405] width 33 height 33
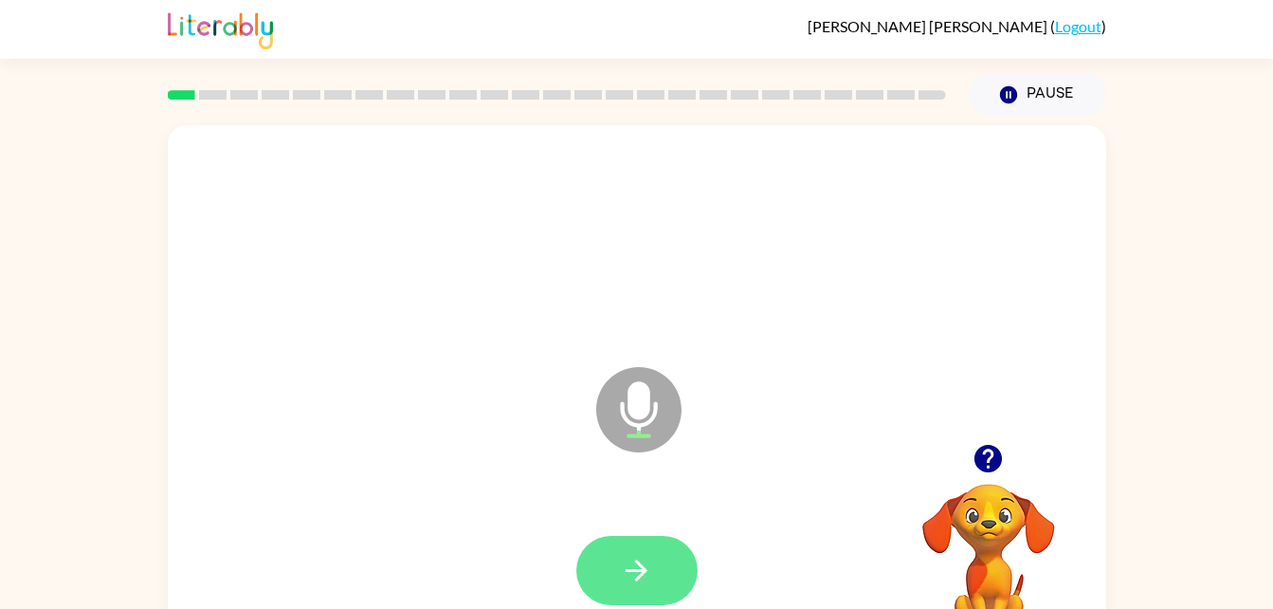
click at [647, 567] on icon "button" at bounding box center [636, 570] width 33 height 33
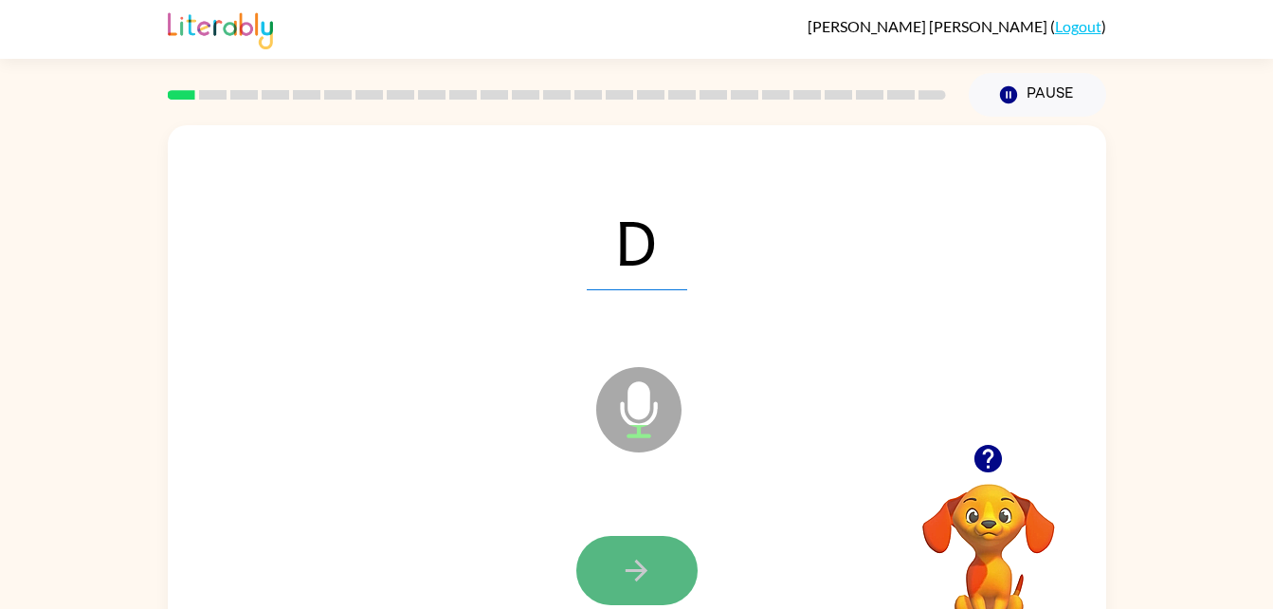
drag, startPoint x: 647, startPoint y: 567, endPoint x: 614, endPoint y: 574, distance: 34.0
click at [614, 574] on button "button" at bounding box center [636, 570] width 121 height 69
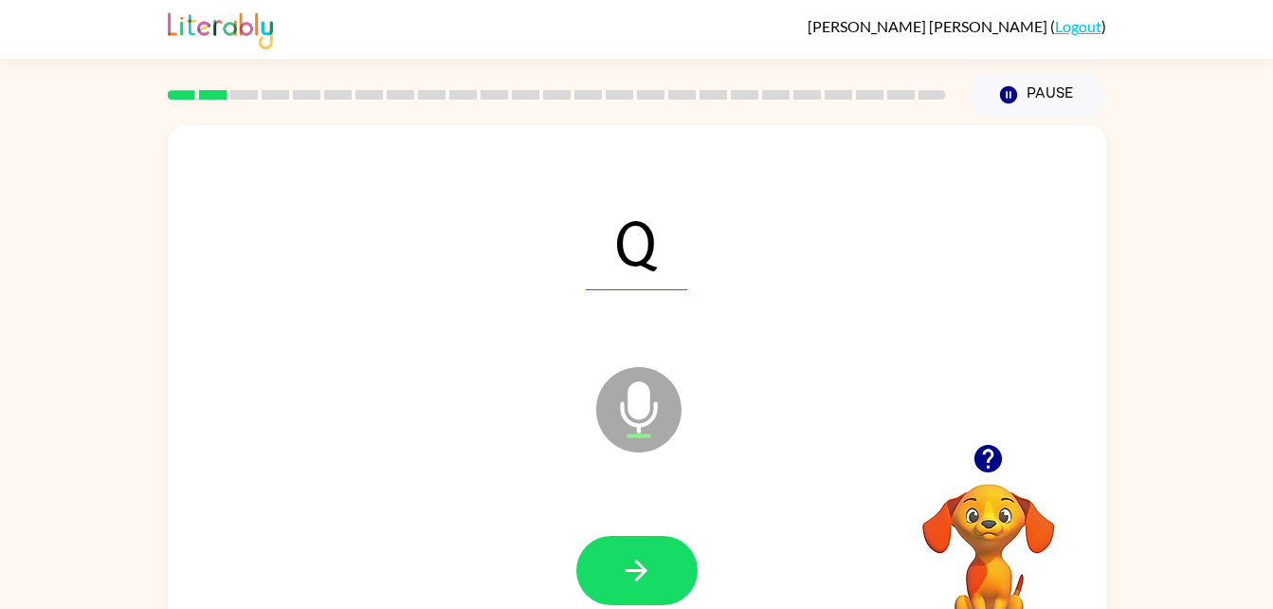
drag, startPoint x: 614, startPoint y: 574, endPoint x: 573, endPoint y: 574, distance: 41.7
click at [573, 574] on div at bounding box center [637, 570] width 901 height 155
click at [626, 588] on button "button" at bounding box center [636, 570] width 121 height 69
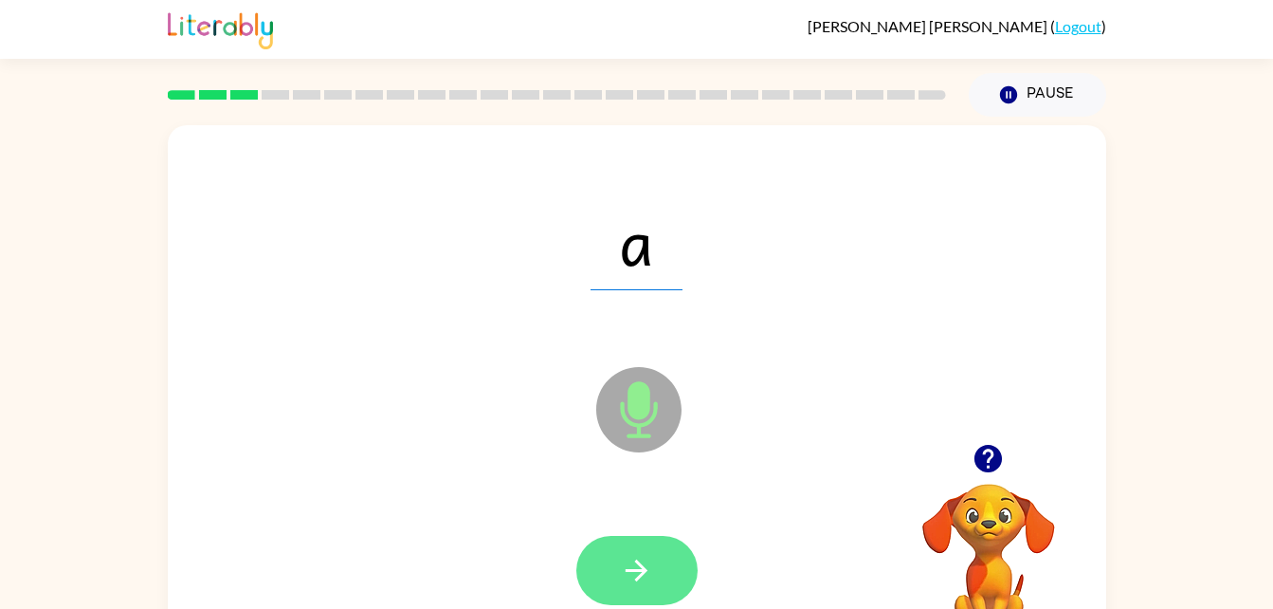
click at [642, 592] on button "button" at bounding box center [636, 570] width 121 height 69
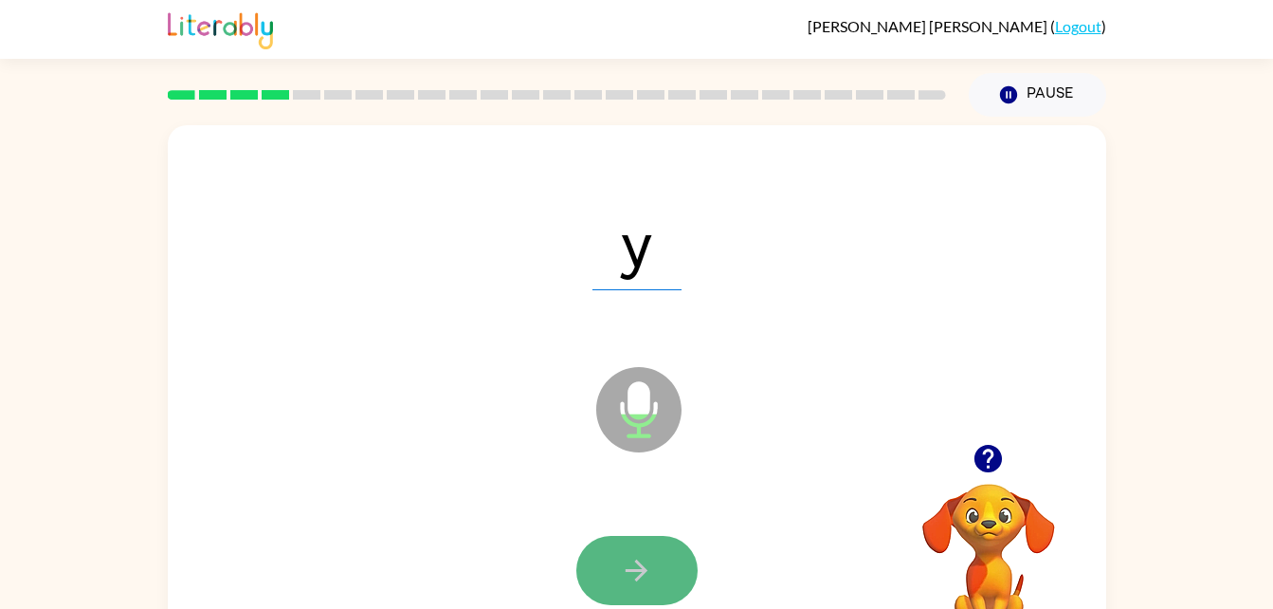
click at [651, 567] on icon "button" at bounding box center [636, 570] width 33 height 33
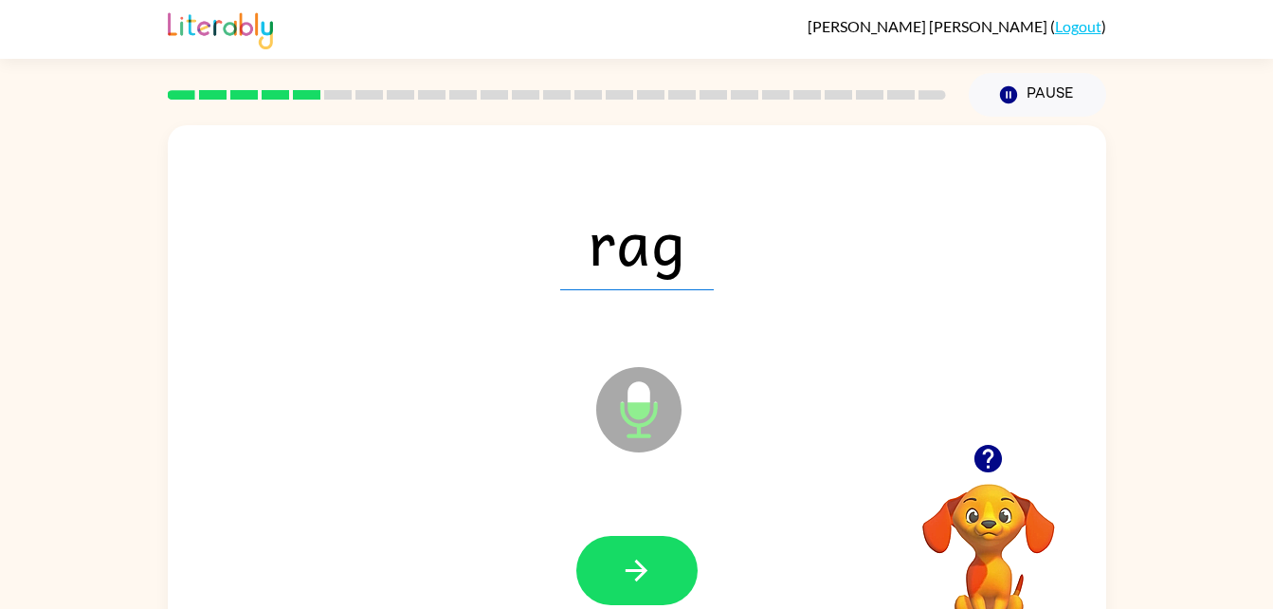
click at [559, 584] on div at bounding box center [637, 570] width 901 height 155
click at [609, 579] on button "button" at bounding box center [636, 570] width 121 height 69
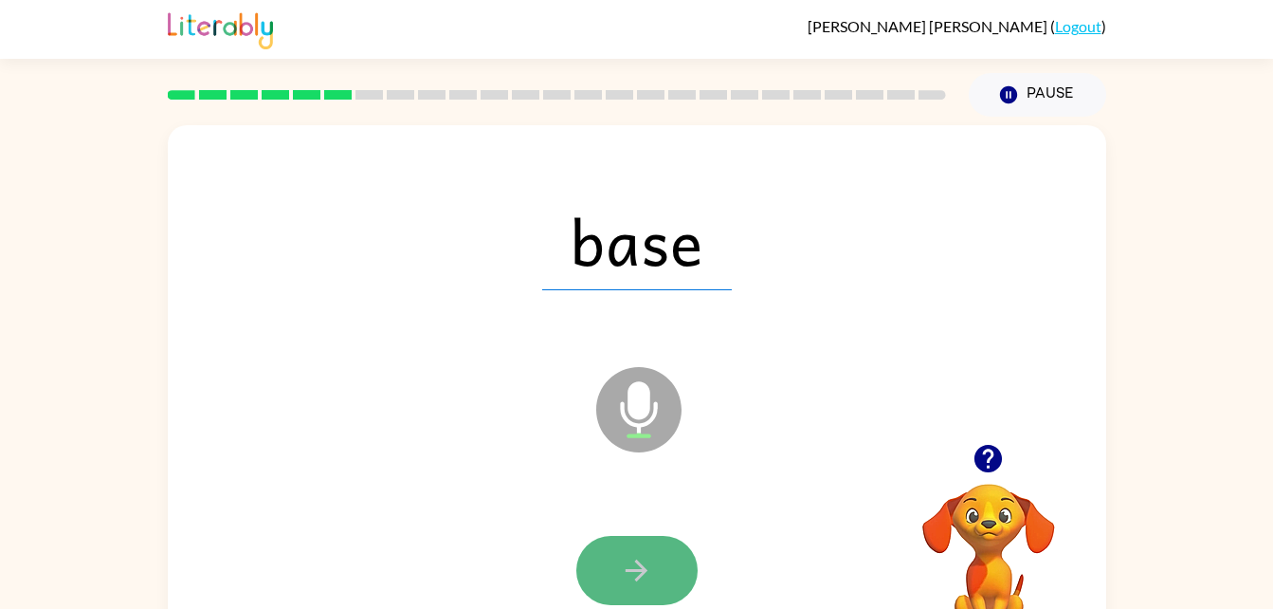
click at [636, 563] on icon "button" at bounding box center [636, 570] width 33 height 33
drag, startPoint x: 642, startPoint y: 564, endPoint x: 594, endPoint y: 567, distance: 47.5
click at [594, 567] on button "button" at bounding box center [636, 570] width 121 height 69
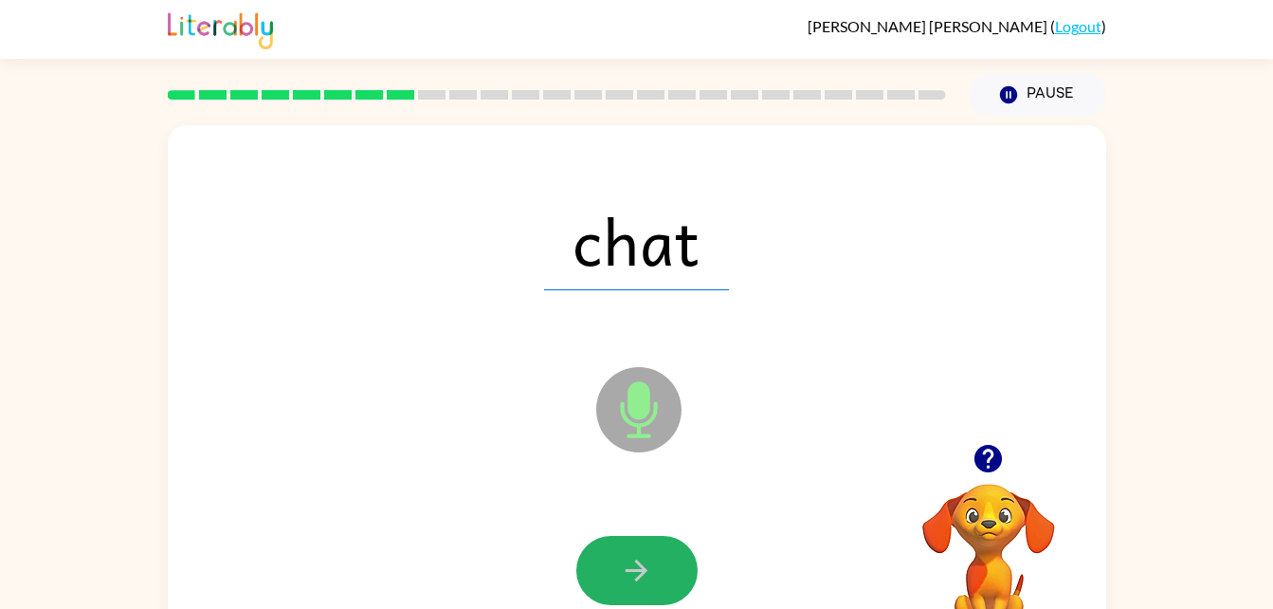
click at [624, 571] on icon "button" at bounding box center [636, 570] width 33 height 33
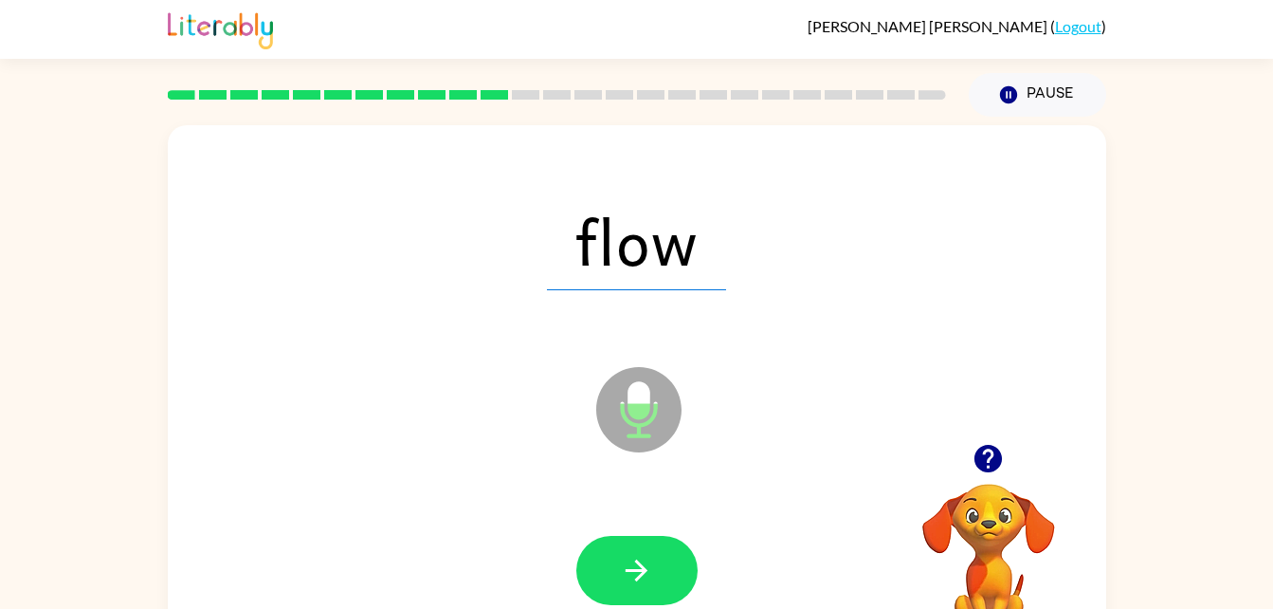
click at [624, 571] on icon "button" at bounding box center [636, 570] width 33 height 33
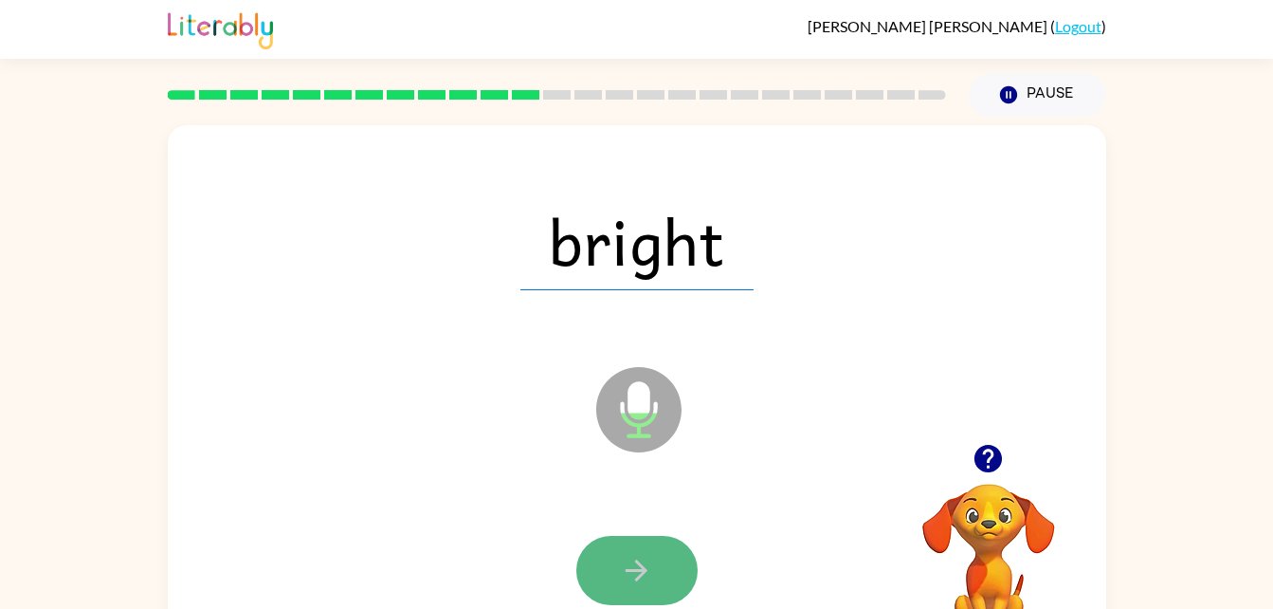
click at [624, 574] on icon "button" at bounding box center [636, 570] width 33 height 33
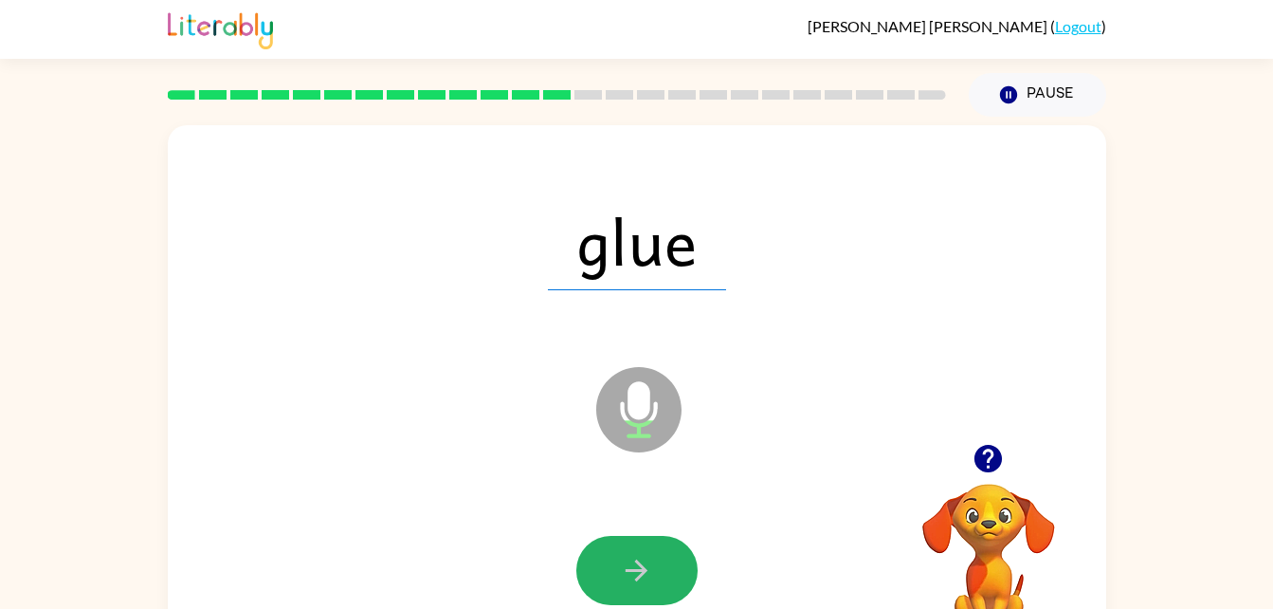
click at [625, 572] on icon "button" at bounding box center [636, 570] width 33 height 33
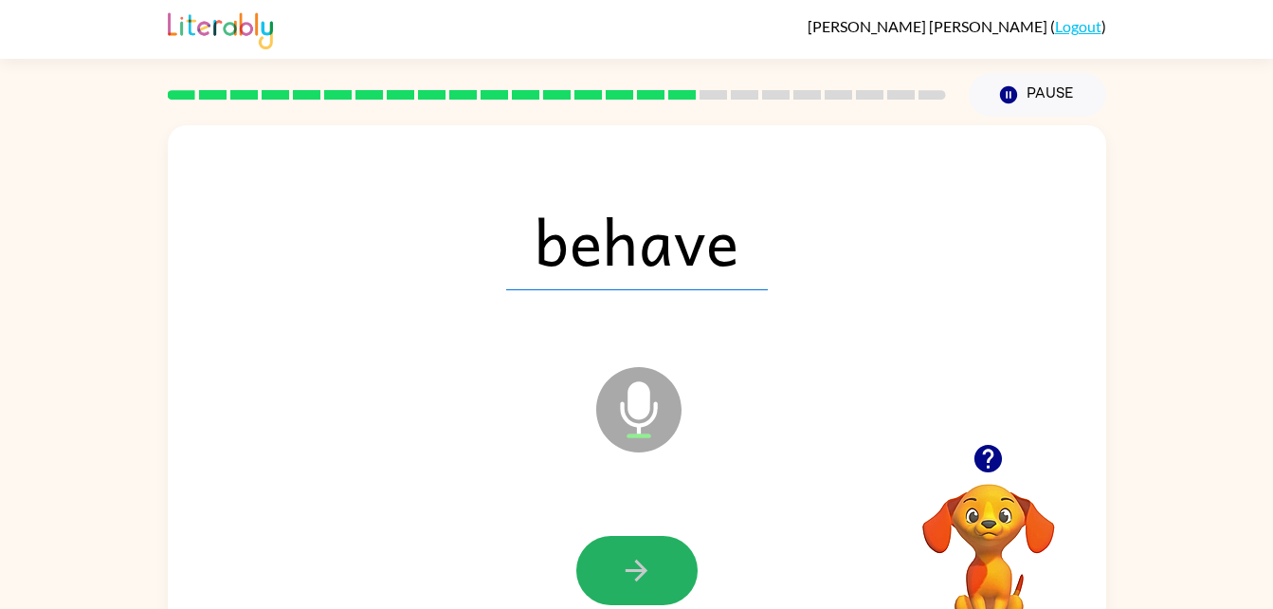
click at [625, 572] on icon "button" at bounding box center [636, 570] width 33 height 33
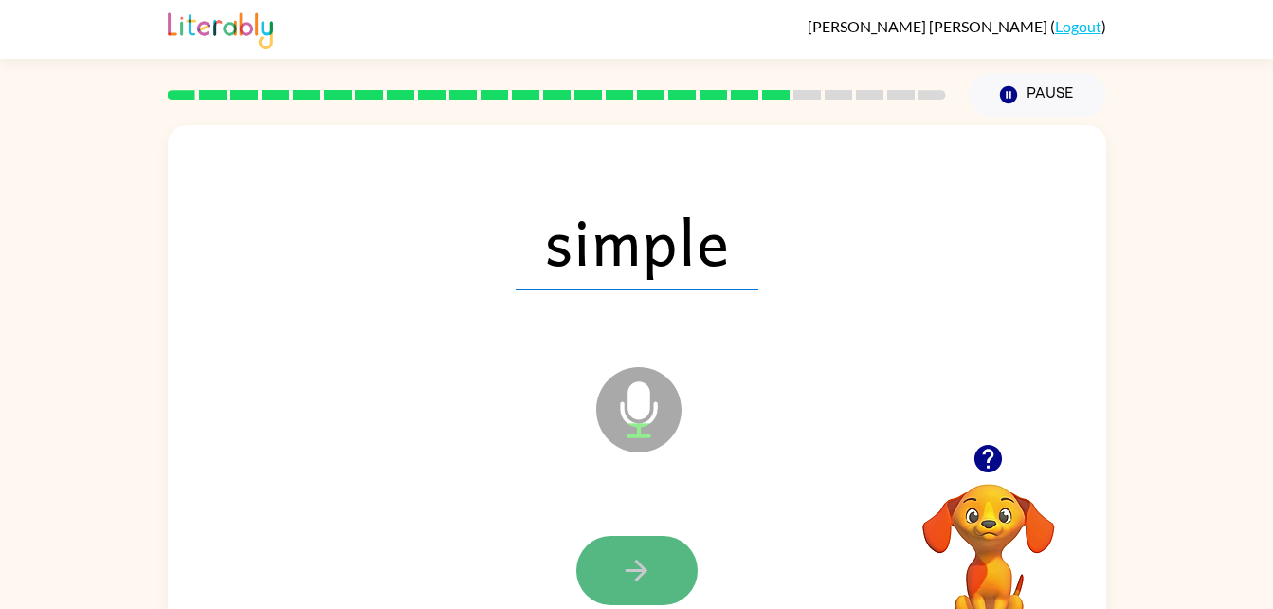
drag, startPoint x: 625, startPoint y: 572, endPoint x: 615, endPoint y: 590, distance: 20.4
click at [615, 590] on button "button" at bounding box center [636, 570] width 121 height 69
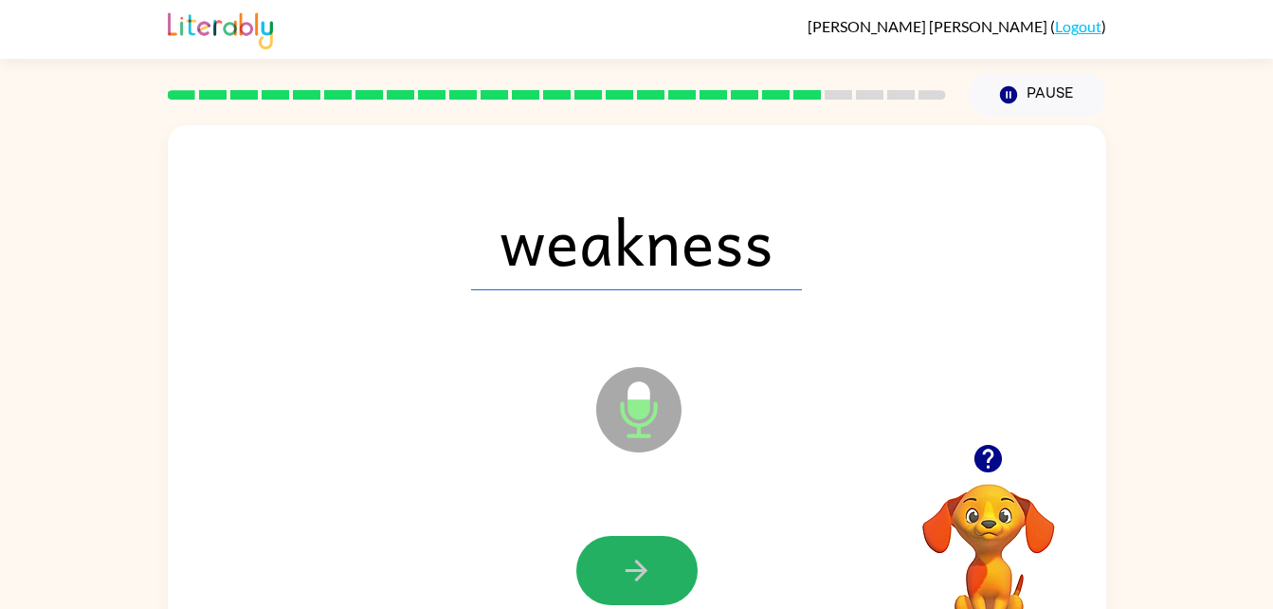
click at [615, 590] on button "button" at bounding box center [636, 570] width 121 height 69
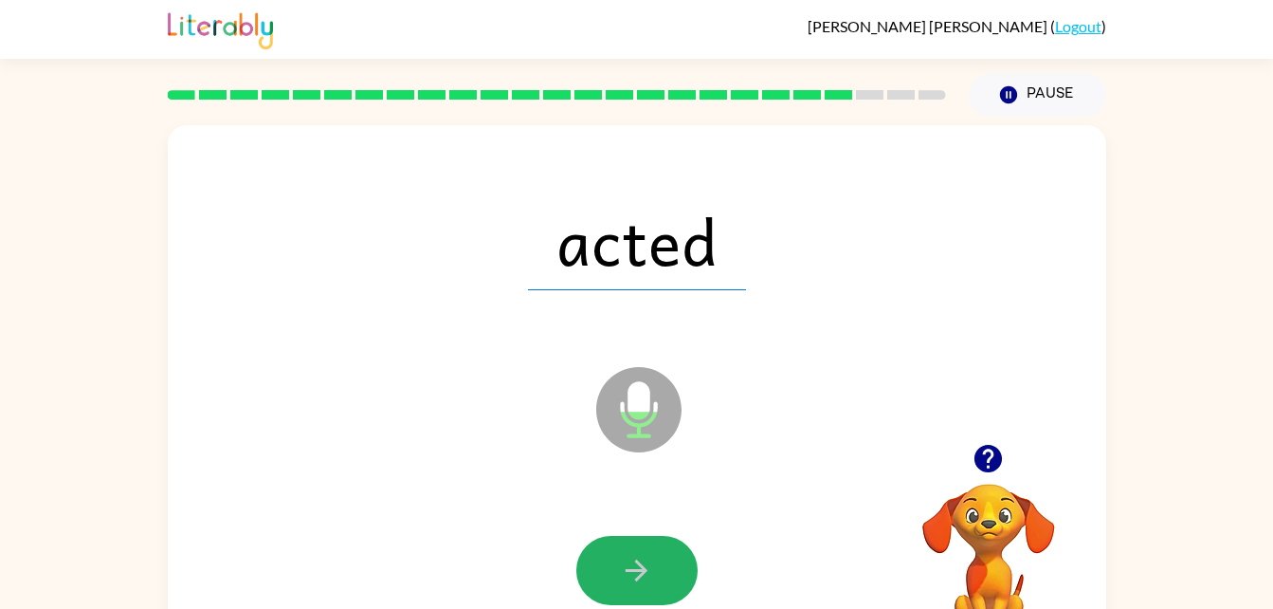
click at [615, 590] on button "button" at bounding box center [636, 570] width 121 height 69
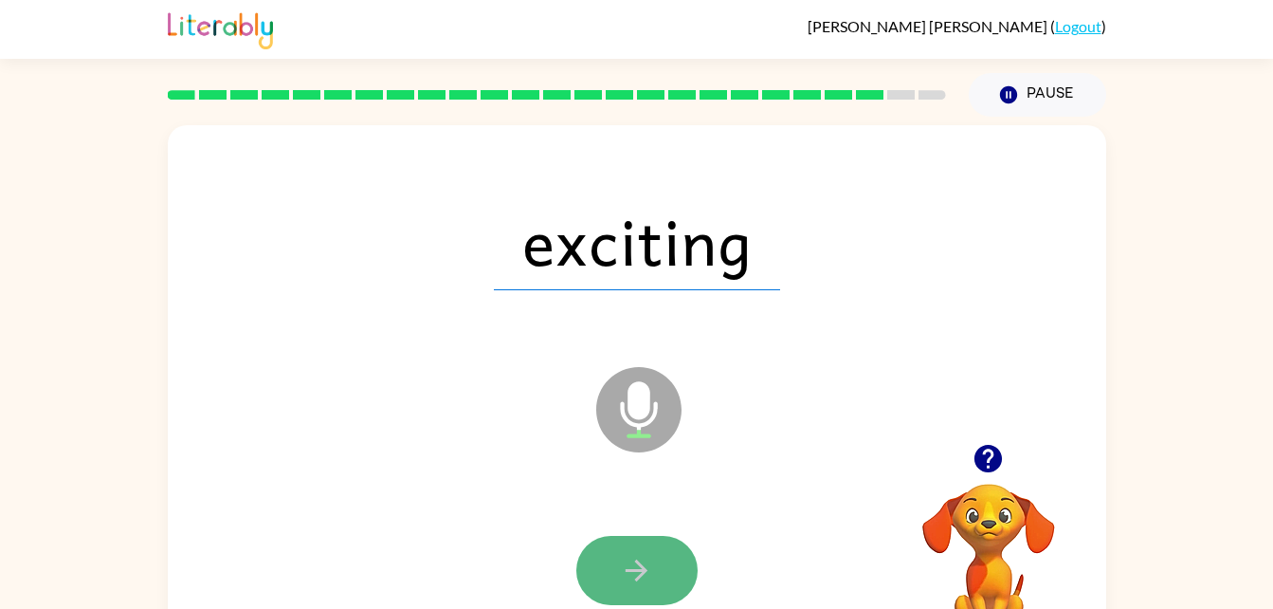
click at [615, 590] on button "button" at bounding box center [636, 570] width 121 height 69
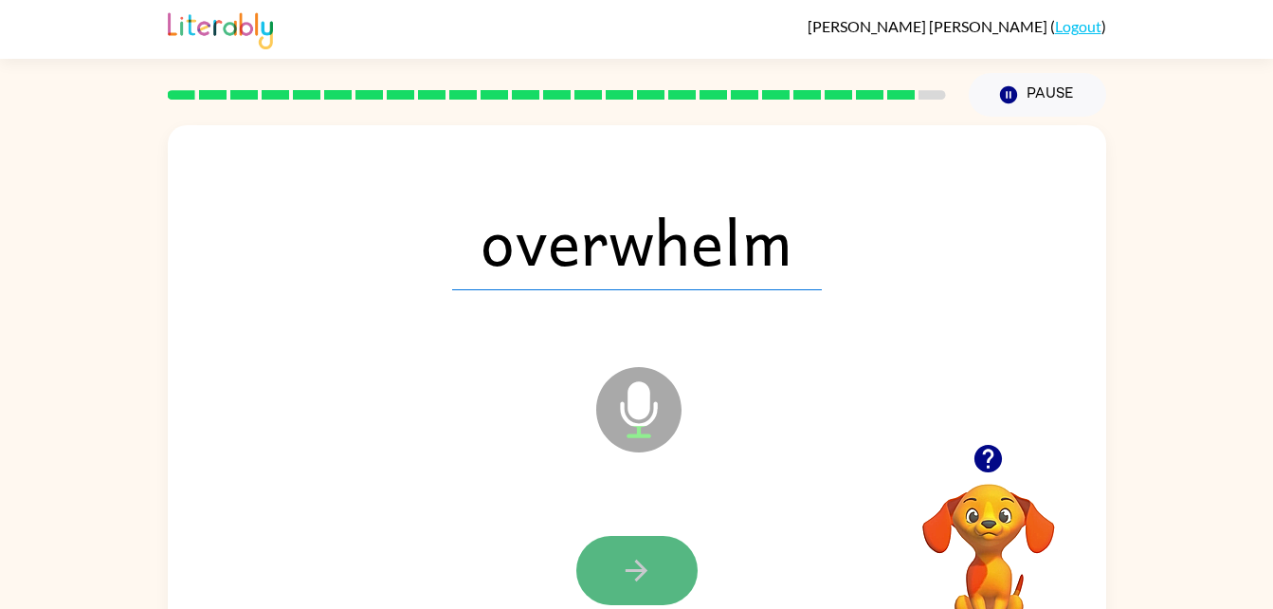
click at [615, 600] on button "button" at bounding box center [636, 570] width 121 height 69
